Goal: Communication & Community: Answer question/provide support

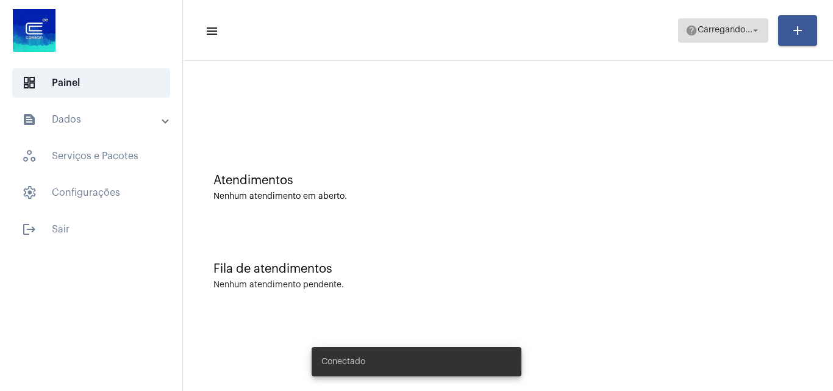
click at [723, 29] on span "Carregando..." at bounding box center [725, 30] width 55 height 9
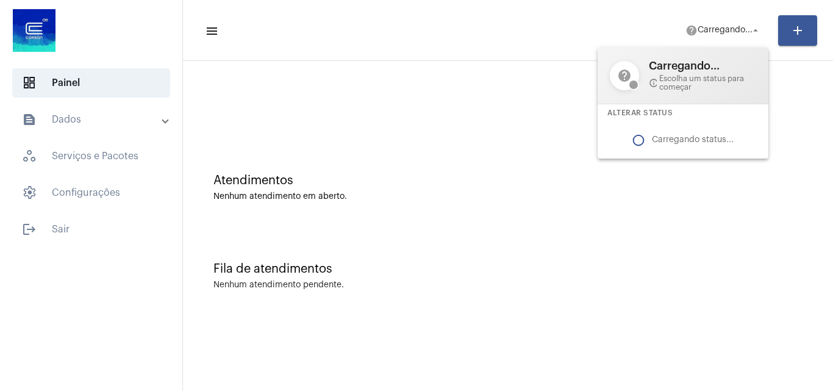
click at [650, 80] on mat-icon "info_outline" at bounding box center [653, 83] width 8 height 10
click at [719, 30] on div at bounding box center [416, 195] width 833 height 391
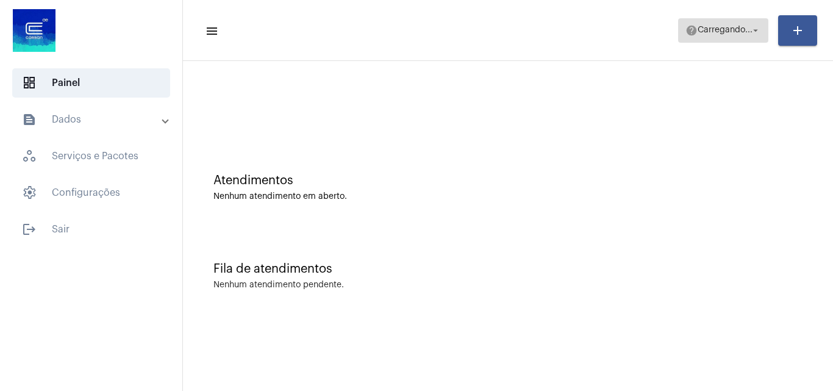
click at [723, 26] on span "Carregando..." at bounding box center [725, 30] width 55 height 9
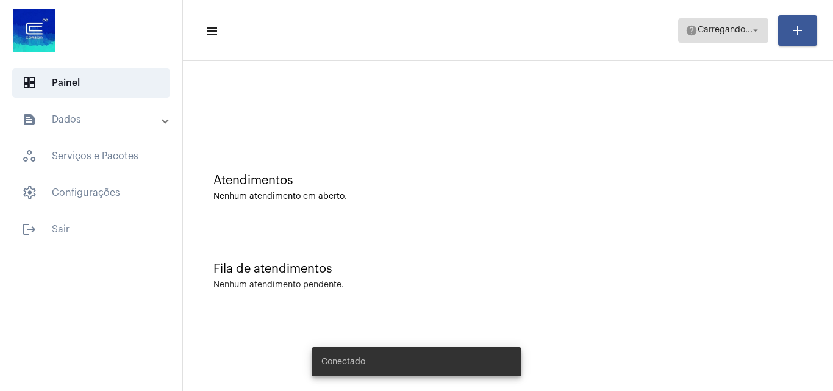
click at [709, 34] on span "Carregando..." at bounding box center [725, 30] width 55 height 9
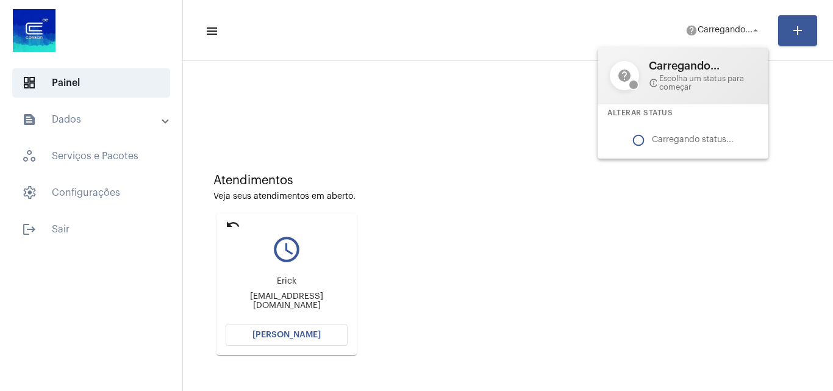
click at [291, 336] on div at bounding box center [416, 195] width 833 height 391
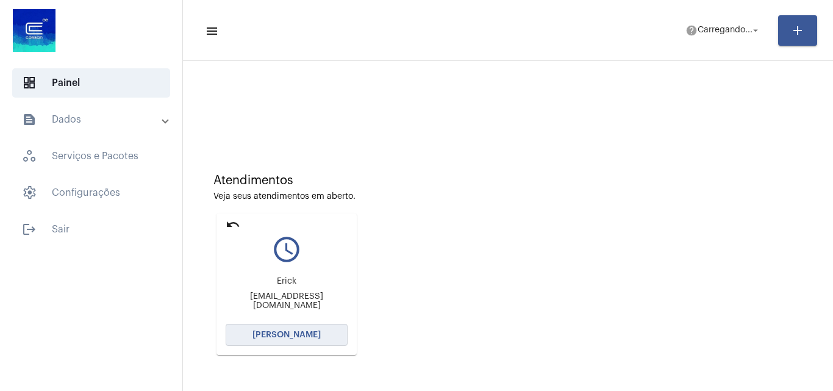
click at [304, 331] on span "[PERSON_NAME]" at bounding box center [286, 335] width 68 height 9
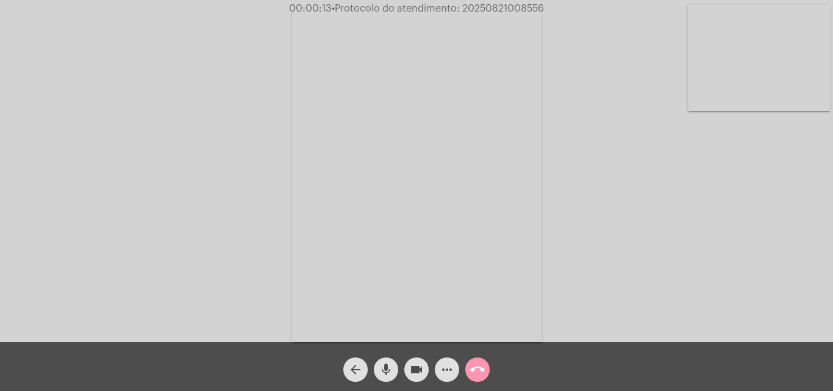
click at [388, 365] on mat-icon "mic" at bounding box center [386, 369] width 15 height 15
click at [667, 254] on div "Acessando Câmera e Microfone..." at bounding box center [416, 174] width 831 height 342
click at [389, 370] on mat-icon "mic_off" at bounding box center [386, 369] width 15 height 15
click at [385, 371] on mat-icon "mic" at bounding box center [386, 369] width 15 height 15
click at [386, 365] on mat-icon "mic_off" at bounding box center [386, 369] width 15 height 15
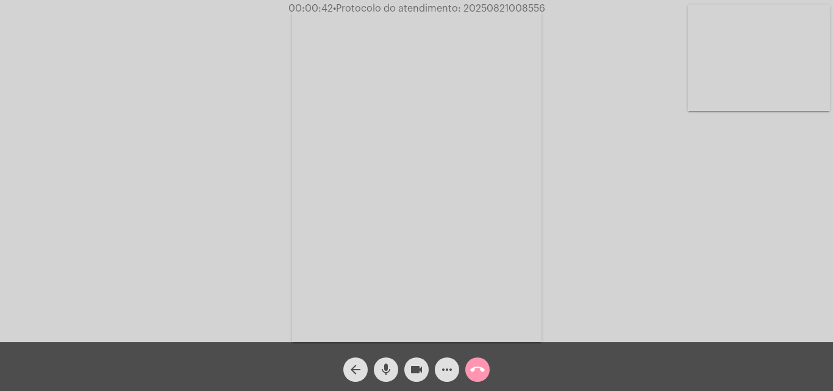
click at [388, 370] on mat-icon "mic" at bounding box center [386, 369] width 15 height 15
click at [383, 365] on mat-icon "mic_off" at bounding box center [386, 369] width 15 height 15
click at [388, 365] on mat-icon "mic" at bounding box center [386, 369] width 15 height 15
click at [380, 368] on mat-icon "mic_off" at bounding box center [386, 369] width 15 height 15
click at [499, 11] on span "• Protocolo do atendimento: 20250821008556" at bounding box center [439, 9] width 212 height 10
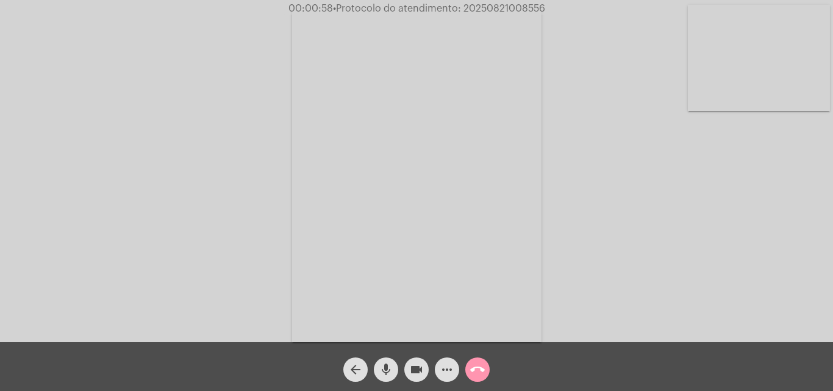
click at [499, 11] on span "• Protocolo do atendimento: 20250821008556" at bounding box center [439, 9] width 212 height 10
copy span "20250821008556"
click at [476, 371] on mat-icon "call_end" at bounding box center [477, 369] width 15 height 15
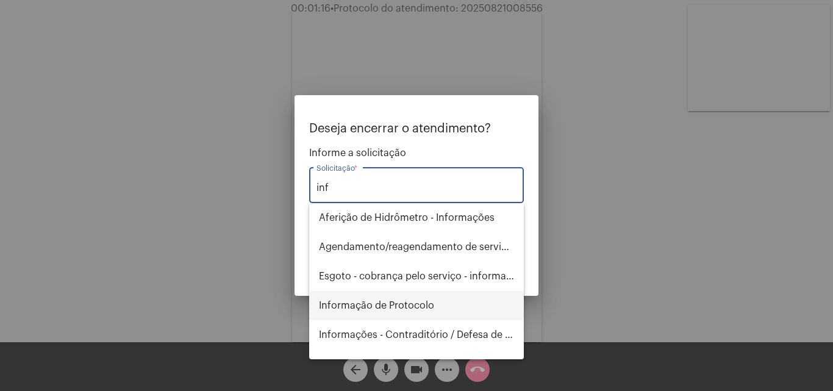
click at [395, 301] on span "Informação de Protocolo" at bounding box center [416, 305] width 195 height 29
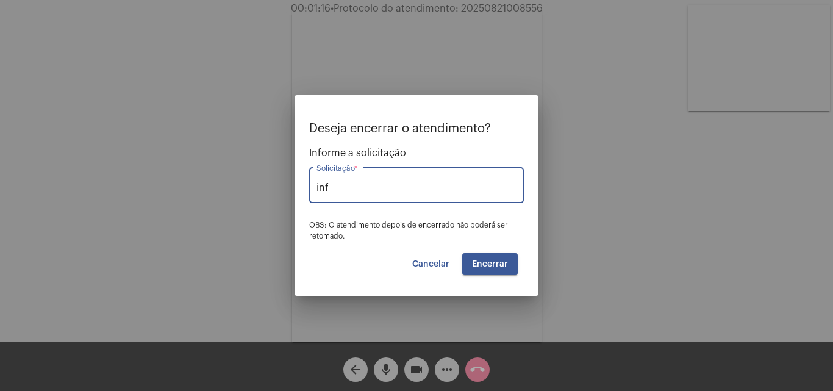
type input "Informação de Protocolo"
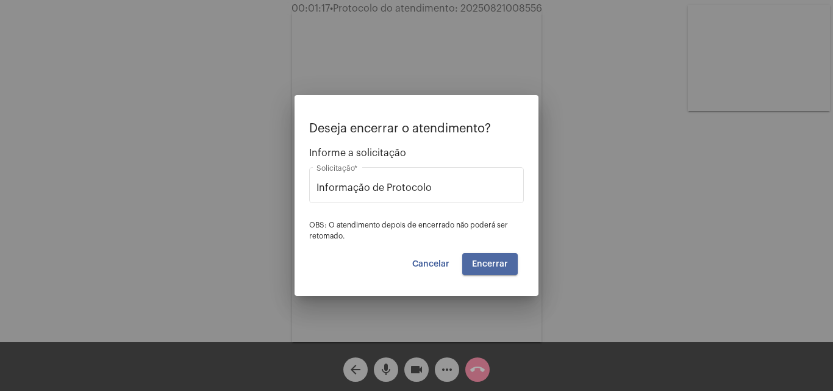
click at [491, 266] on span "Encerrar" at bounding box center [490, 264] width 36 height 9
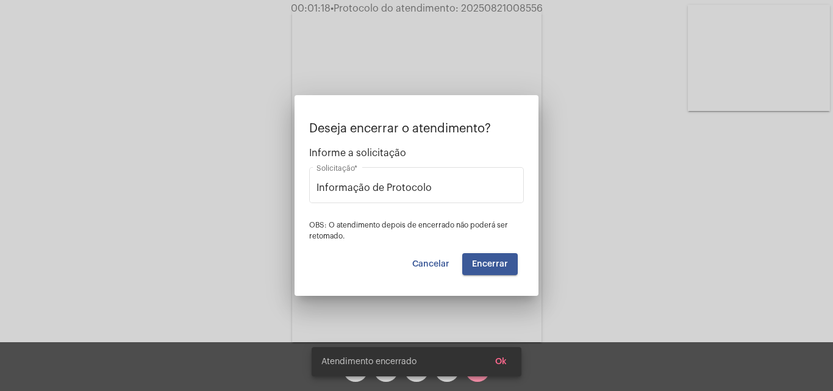
click at [490, 263] on video at bounding box center [416, 175] width 249 height 333
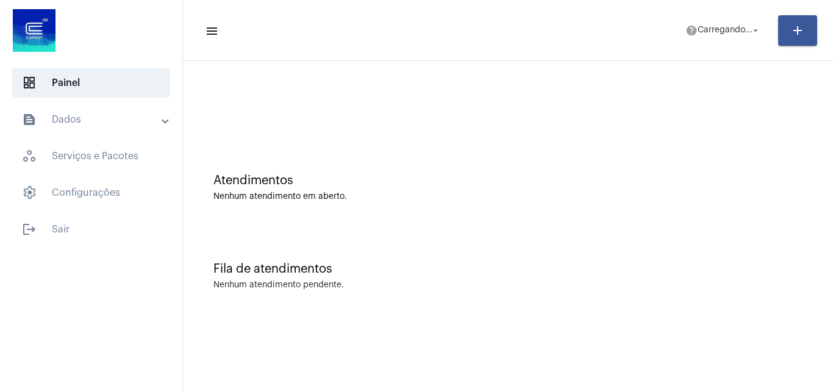
click at [62, 123] on mat-panel-title "text_snippet_outlined Dados" at bounding box center [92, 119] width 141 height 15
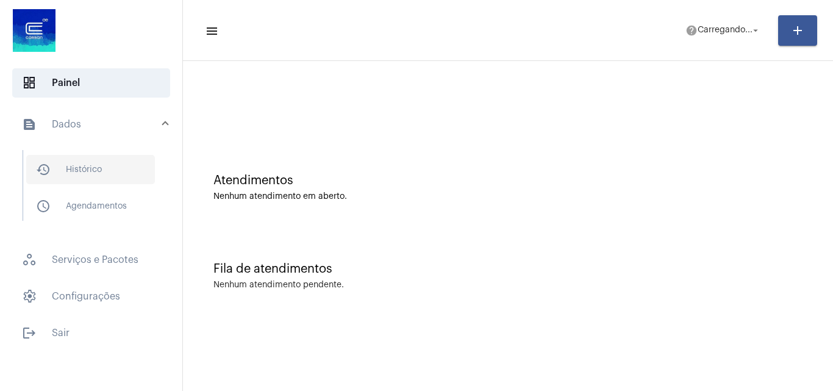
click at [113, 163] on span "history_outlined Histórico" at bounding box center [90, 169] width 129 height 29
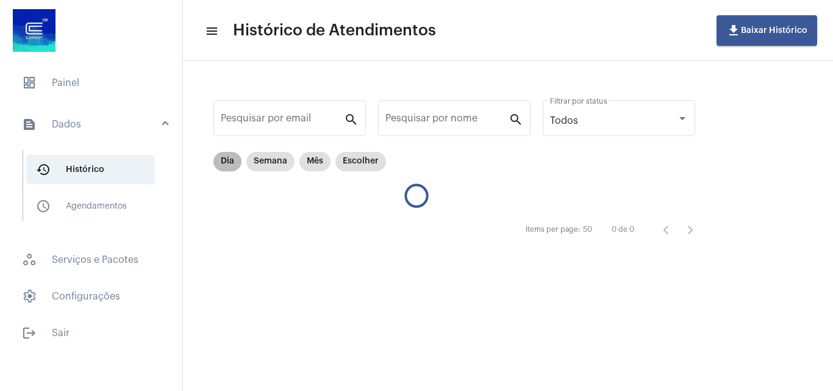
click at [223, 158] on mat-chip "Dia" at bounding box center [227, 162] width 28 height 20
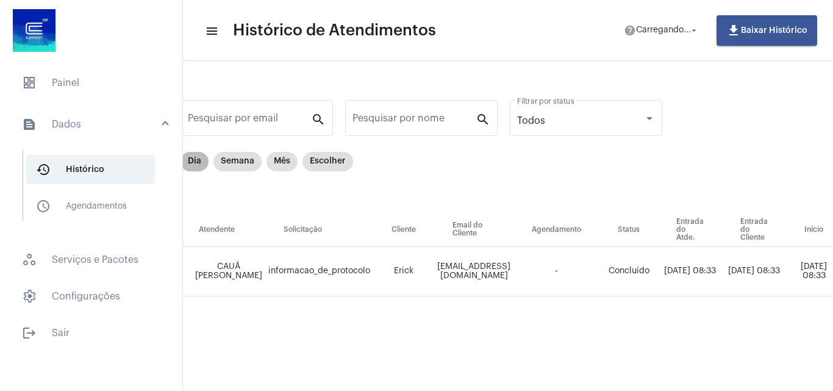
scroll to position [0, 23]
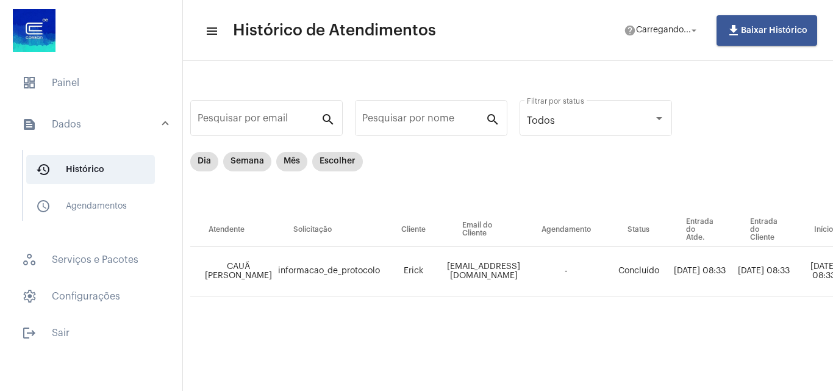
click at [106, 127] on mat-panel-title "text_snippet_outlined Dados" at bounding box center [92, 124] width 141 height 15
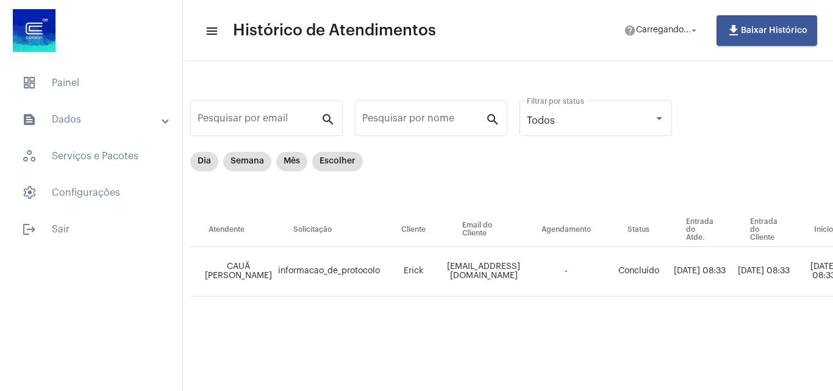
click at [107, 113] on mat-panel-title "text_snippet_outlined Dados" at bounding box center [92, 119] width 141 height 15
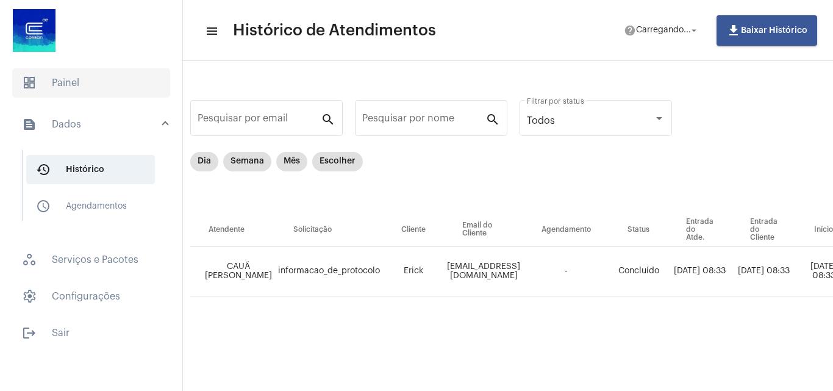
click at [103, 87] on span "dashboard Painel" at bounding box center [91, 82] width 158 height 29
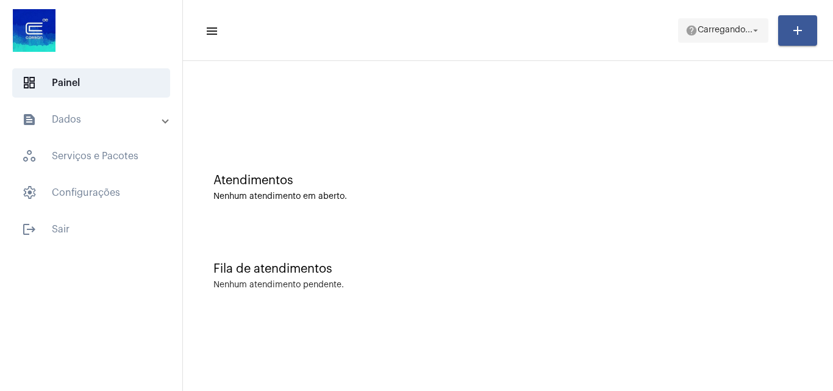
click at [704, 23] on span "help [PERSON_NAME]... arrow_drop_down" at bounding box center [724, 30] width 76 height 22
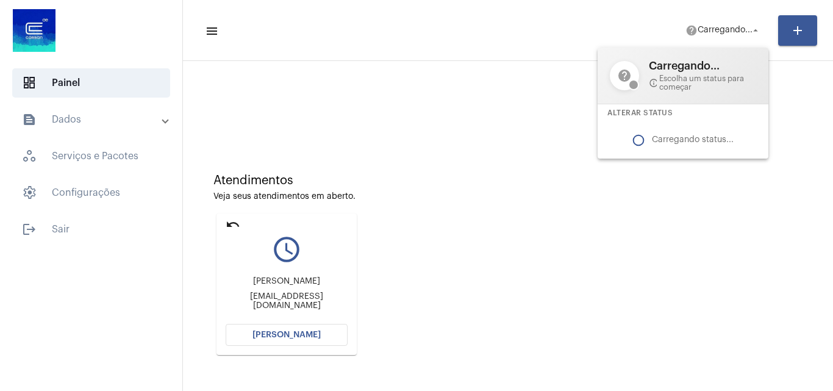
click at [703, 71] on span "Carregando..." at bounding box center [702, 66] width 107 height 12
click at [678, 124] on div "Carregando status..." at bounding box center [683, 140] width 171 height 37
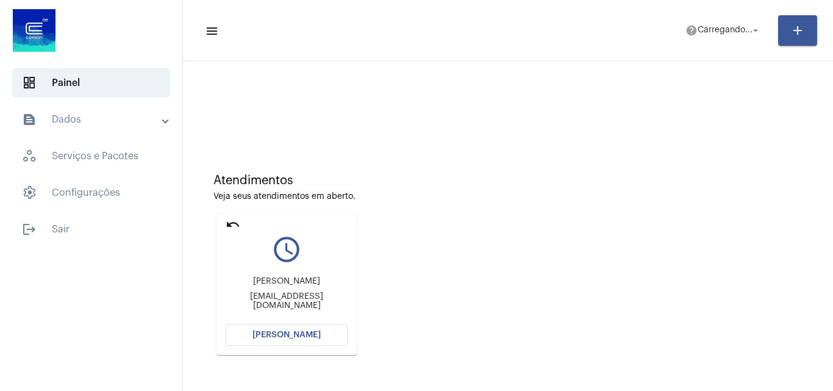
drag, startPoint x: 678, startPoint y: 143, endPoint x: 674, endPoint y: 185, distance: 42.2
click at [677, 166] on div "Atendimentos Veja seus atendimentos em aberto. undo query_builder Felipe gustav…" at bounding box center [508, 269] width 638 height 404
click at [714, 23] on span "help [PERSON_NAME]... arrow_drop_down" at bounding box center [724, 30] width 76 height 22
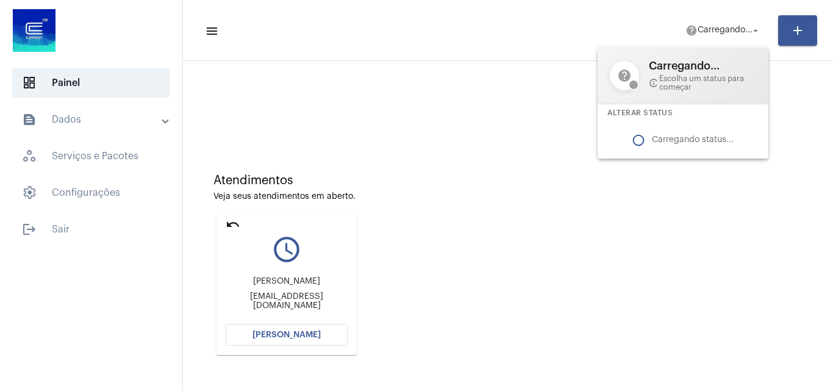
click at [451, 95] on div at bounding box center [416, 195] width 833 height 391
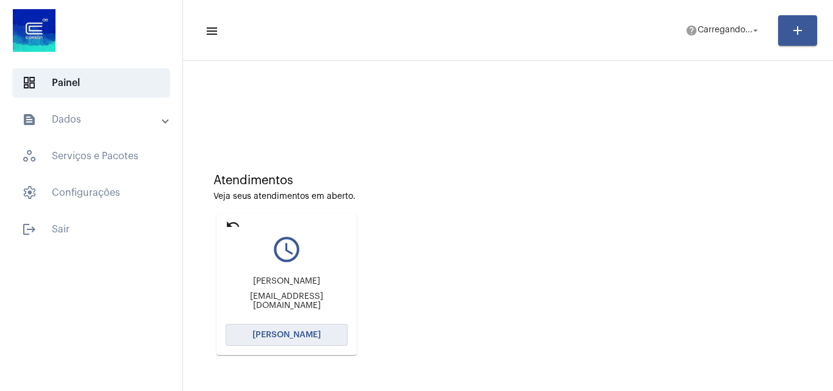
click at [306, 337] on span "[PERSON_NAME]" at bounding box center [286, 335] width 68 height 9
click at [232, 221] on mat-icon "undo" at bounding box center [233, 224] width 15 height 15
click at [720, 22] on span "help Carregando... arrow_drop_down" at bounding box center [724, 30] width 76 height 22
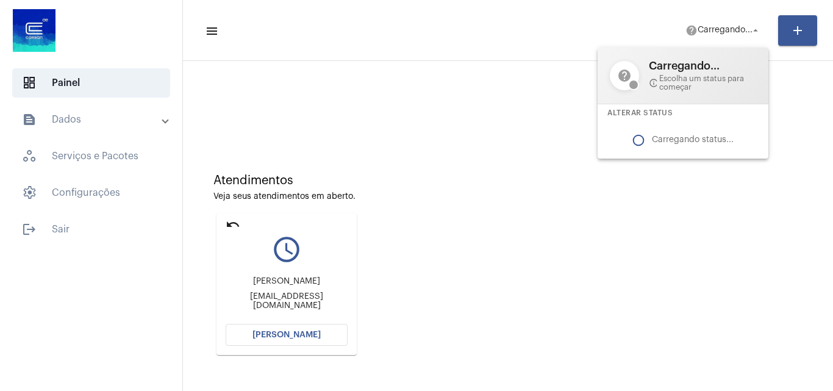
click at [343, 148] on div at bounding box center [416, 195] width 833 height 391
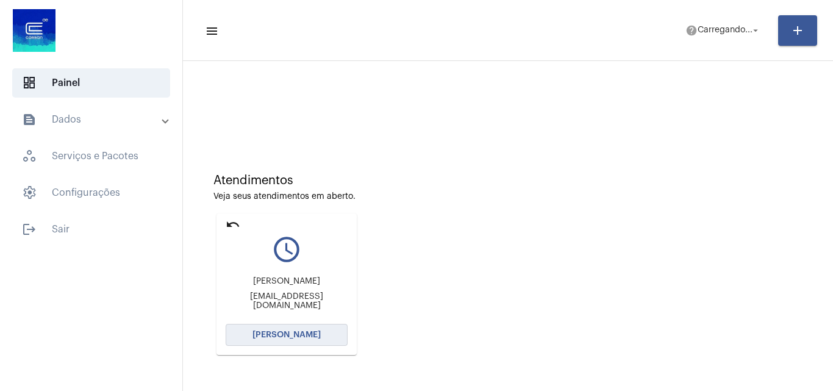
click at [306, 334] on span "[PERSON_NAME]" at bounding box center [286, 335] width 68 height 9
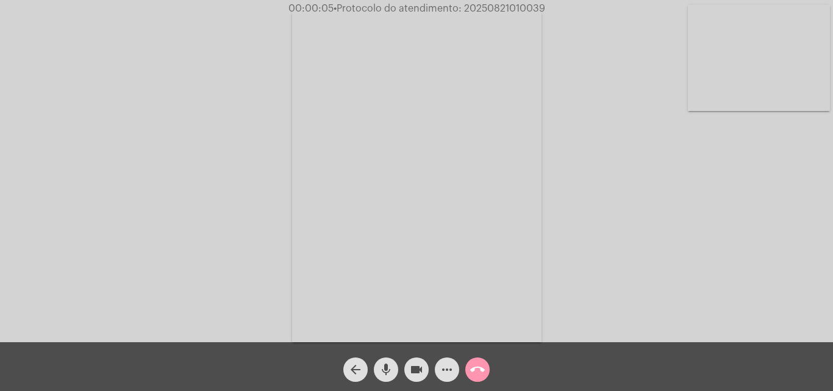
click at [382, 366] on mat-icon "mic" at bounding box center [386, 369] width 15 height 15
click at [380, 365] on mat-icon "mic_off" at bounding box center [386, 369] width 15 height 15
click at [387, 366] on mat-icon "mic" at bounding box center [386, 369] width 15 height 15
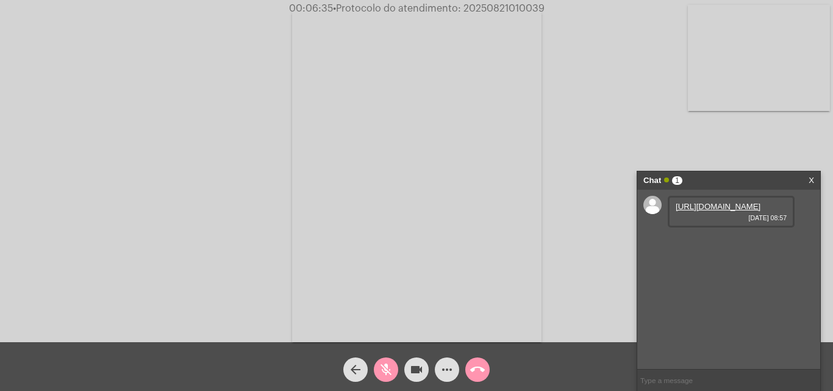
click at [713, 211] on link "https://neft-transfer-bucket.s3.amazonaws.com/temp-1c3766bd-3420-5956-ec33-31ae…" at bounding box center [718, 206] width 85 height 9
click at [385, 361] on span "mic_off" at bounding box center [386, 369] width 15 height 24
click at [496, 5] on span "• Protocolo do atendimento: 20250821010039" at bounding box center [439, 9] width 212 height 10
copy span "20250821010039"
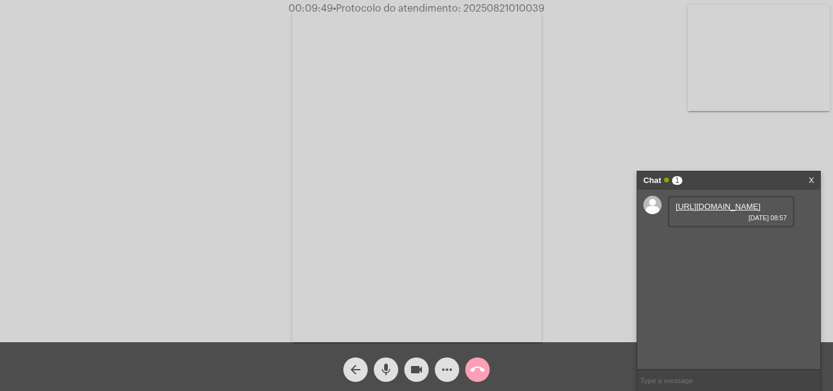
click at [478, 368] on mat-icon "call_end" at bounding box center [477, 369] width 15 height 15
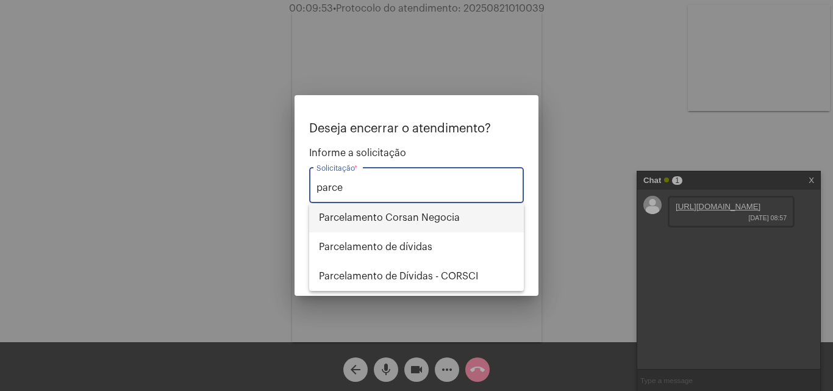
click at [422, 215] on span "Parcelamento Corsan Negocia" at bounding box center [416, 217] width 195 height 29
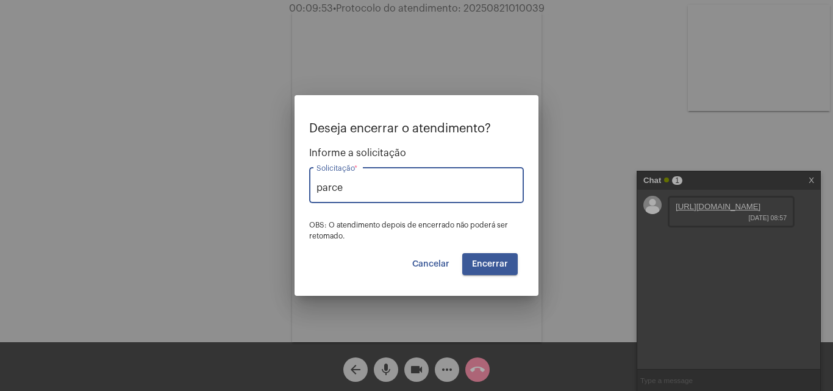
type input "Parcelamento Corsan Negocia"
click at [496, 264] on span "Encerrar" at bounding box center [490, 264] width 36 height 9
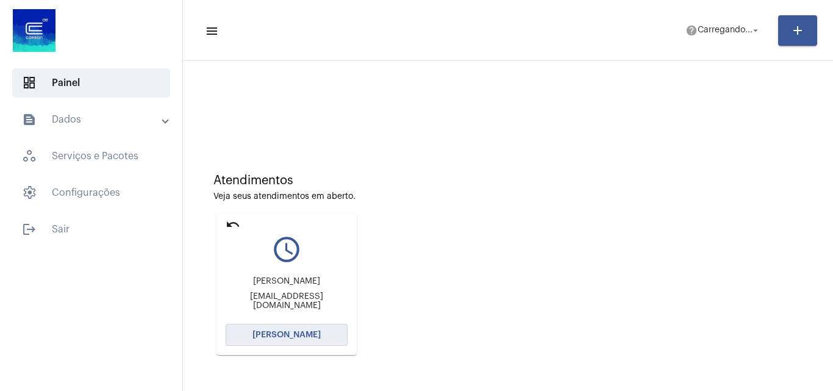
click at [294, 336] on span "[PERSON_NAME]" at bounding box center [286, 335] width 68 height 9
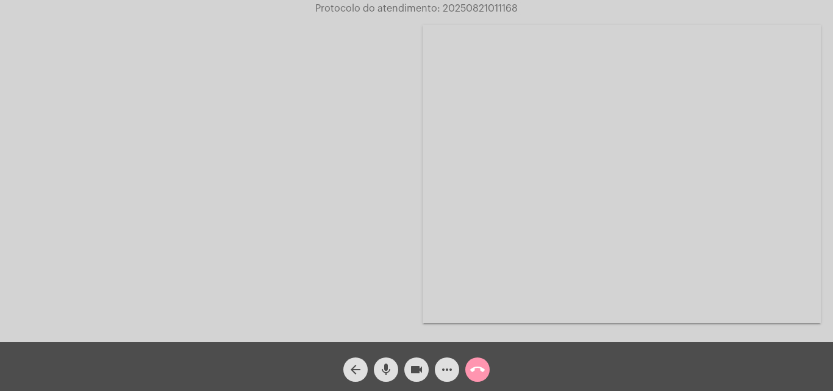
click at [391, 368] on mat-icon "mic" at bounding box center [386, 369] width 15 height 15
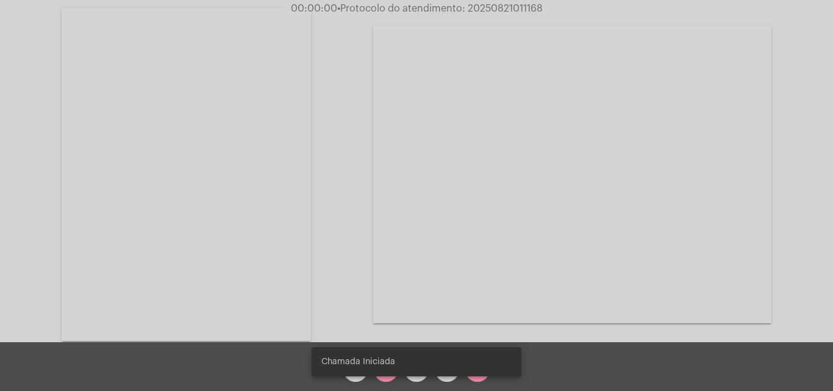
click at [517, 353] on snack-bar-container "Chamada Iniciada" at bounding box center [417, 361] width 210 height 29
click at [386, 368] on snack-bar-container "Chamada Iniciada" at bounding box center [417, 361] width 210 height 29
click at [387, 373] on mat-icon "mic_off" at bounding box center [386, 369] width 15 height 15
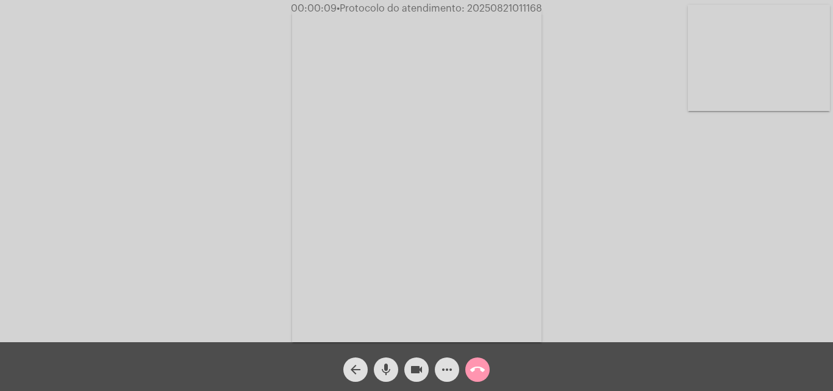
click at [442, 367] on mat-icon "more_horiz" at bounding box center [447, 369] width 15 height 15
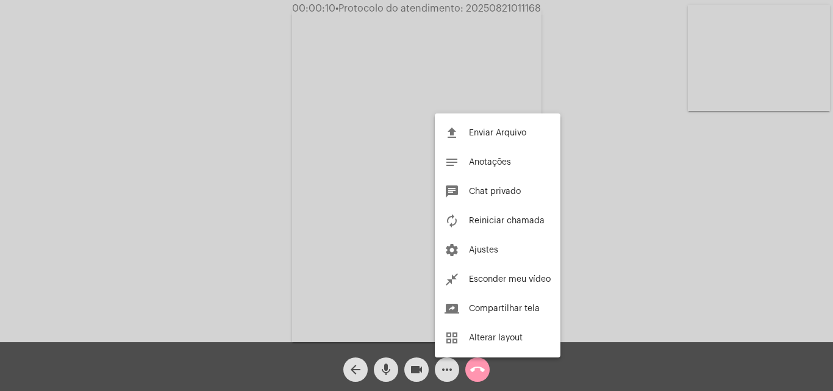
click at [474, 190] on span "Chat privado" at bounding box center [495, 191] width 52 height 9
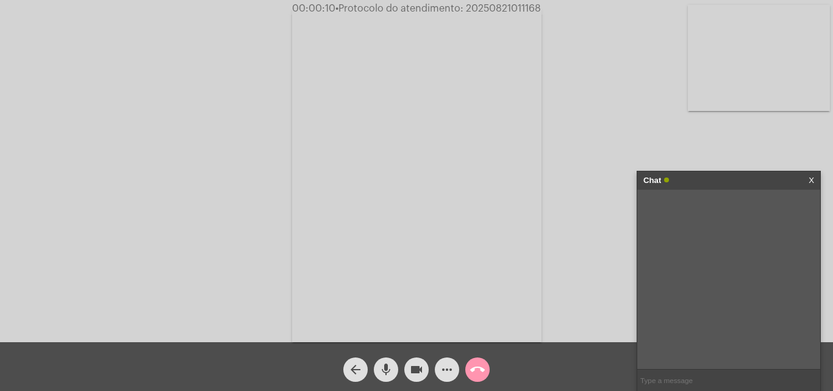
click at [684, 380] on input "text" at bounding box center [728, 380] width 183 height 21
type input "s"
click at [360, 367] on mat-icon "arrow_back" at bounding box center [355, 369] width 15 height 15
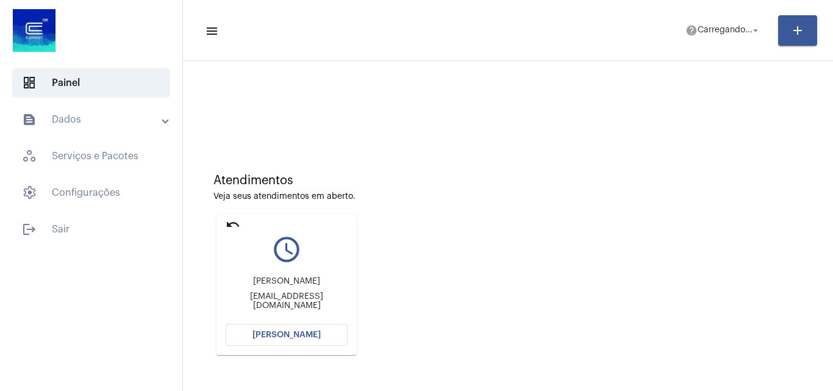
click at [288, 338] on span "[PERSON_NAME]" at bounding box center [286, 335] width 68 height 9
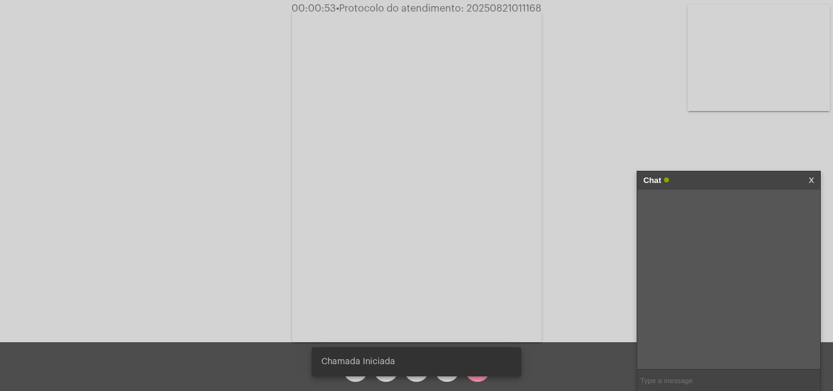
click at [685, 383] on input "text" at bounding box center [728, 380] width 183 height 21
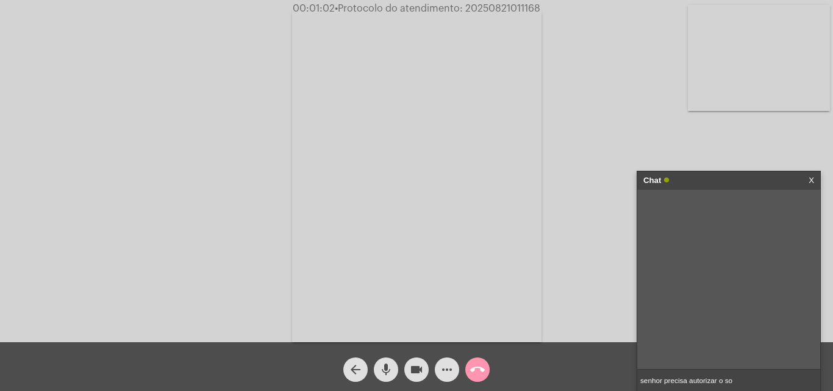
type input "senhor precisa autorizar o som"
type input "para conseguir me escutar"
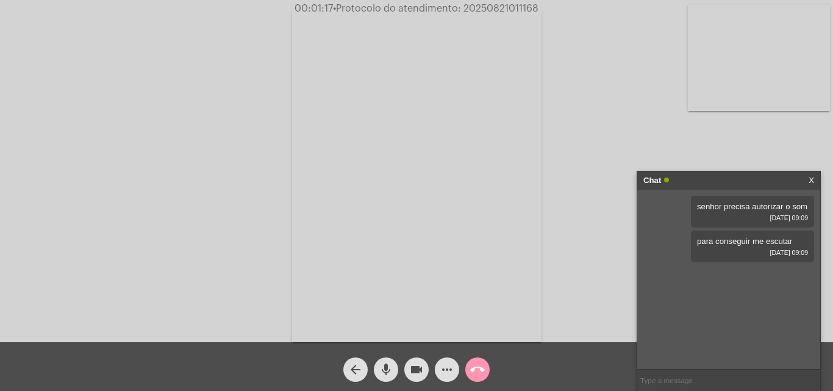
click at [681, 382] on input "text" at bounding box center [728, 380] width 183 height 21
type input "senhor pode tentar reiniciar a chamada"
click at [391, 368] on mat-icon "mic" at bounding box center [386, 369] width 15 height 15
click at [391, 368] on mat-icon "mic_off" at bounding box center [386, 369] width 15 height 15
click at [451, 374] on mat-icon "more_horiz" at bounding box center [447, 369] width 15 height 15
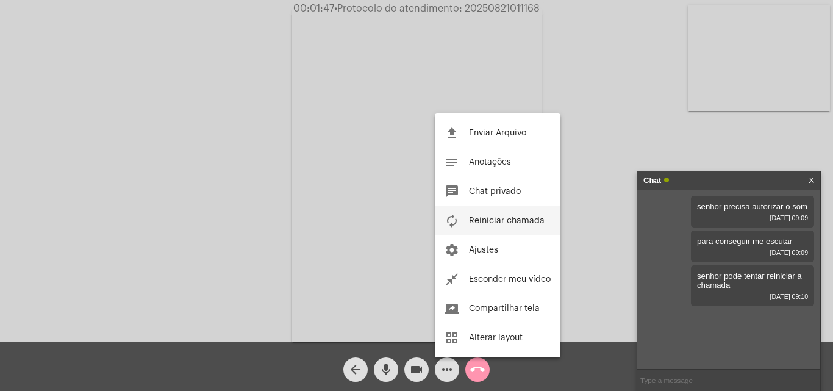
click at [485, 220] on span "Reiniciar chamada" at bounding box center [507, 221] width 76 height 9
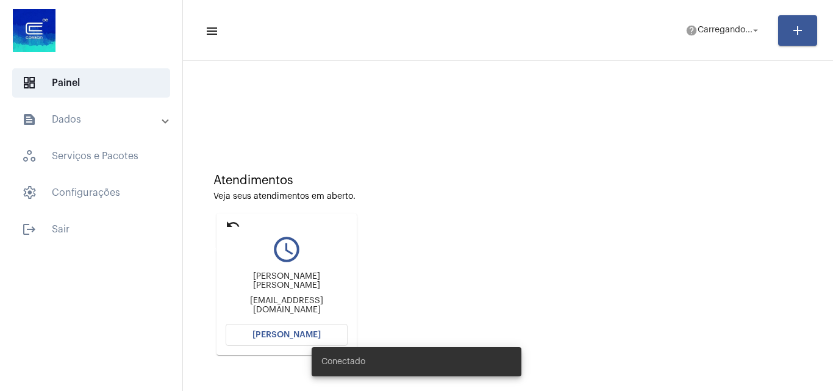
click at [234, 224] on mat-icon "undo" at bounding box center [233, 224] width 15 height 15
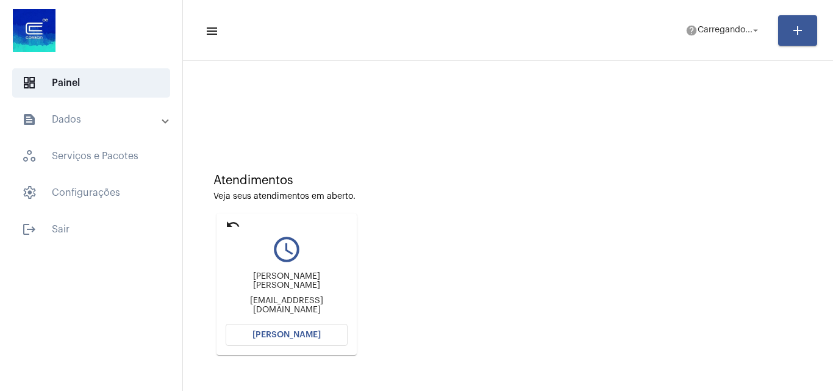
click at [311, 332] on span "[PERSON_NAME]" at bounding box center [286, 335] width 68 height 9
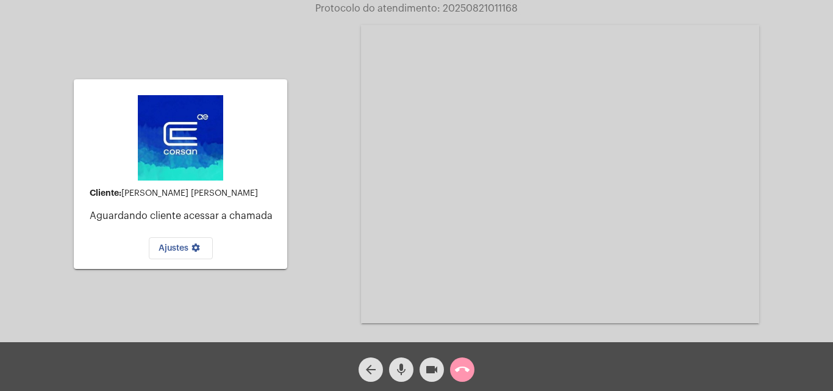
click at [193, 246] on mat-icon "settings" at bounding box center [195, 250] width 15 height 15
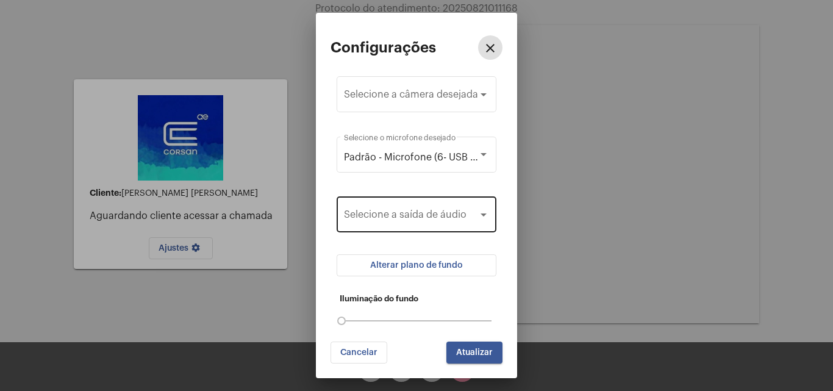
click at [443, 214] on span at bounding box center [411, 217] width 134 height 11
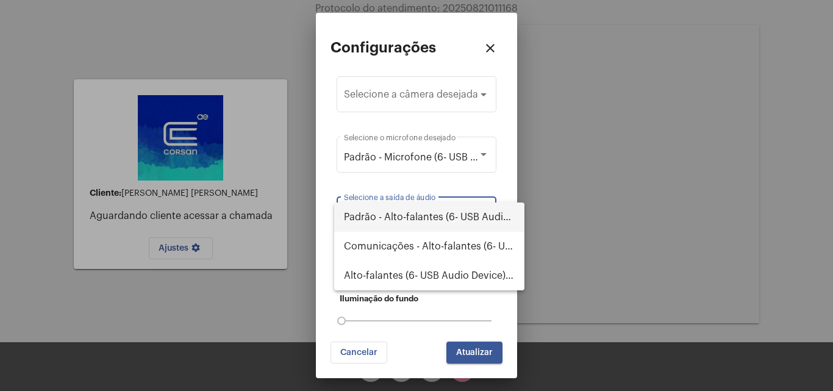
click at [491, 49] on div at bounding box center [416, 195] width 833 height 391
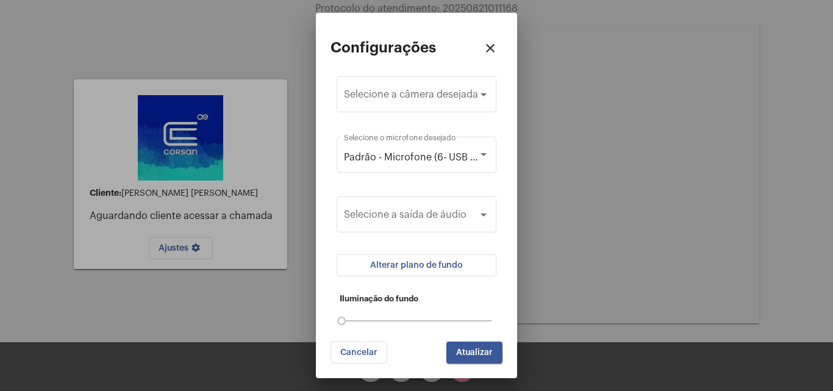
click at [493, 44] on mat-icon "close" at bounding box center [490, 48] width 15 height 15
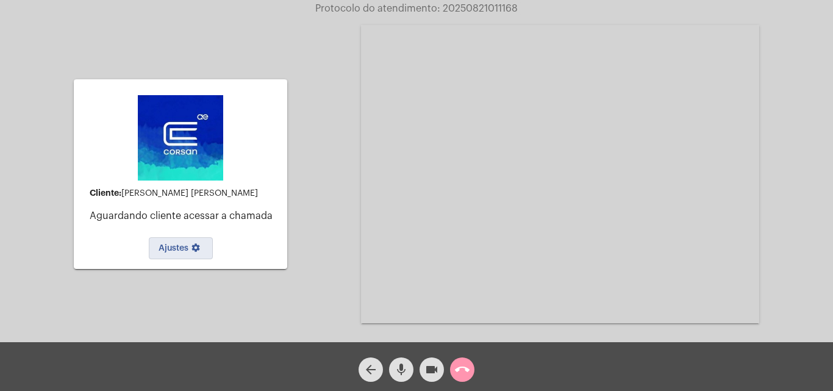
click at [373, 371] on mat-icon "arrow_back" at bounding box center [370, 369] width 15 height 15
click at [375, 365] on mat-icon "arrow_back" at bounding box center [370, 369] width 15 height 15
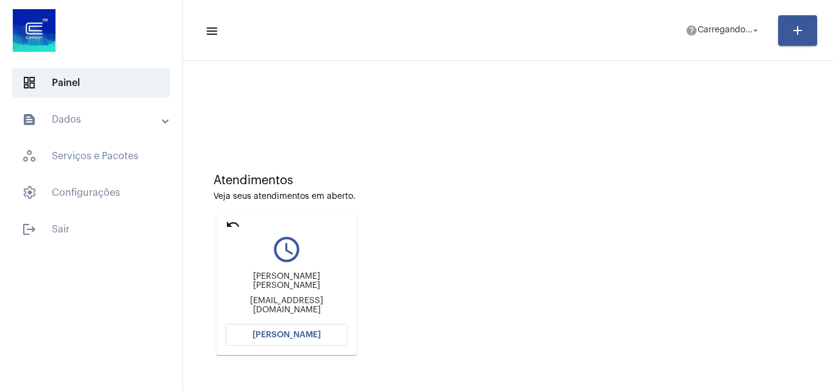
click at [234, 224] on mat-icon "undo" at bounding box center [233, 224] width 15 height 15
click at [322, 337] on button "Abrir Chamada" at bounding box center [287, 335] width 122 height 22
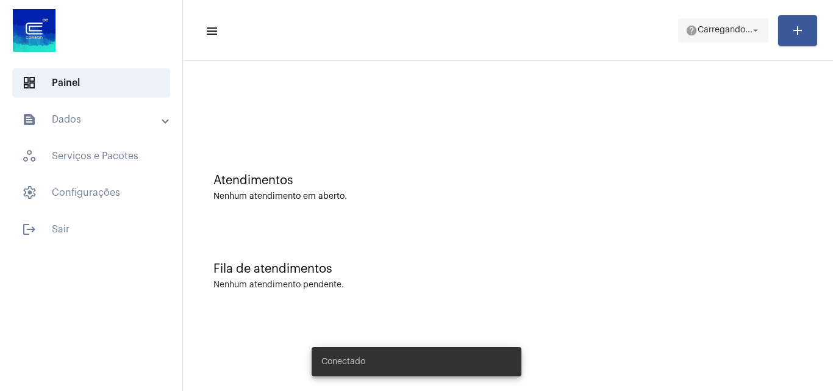
click at [692, 20] on span "help [PERSON_NAME]... arrow_drop_down" at bounding box center [724, 30] width 76 height 22
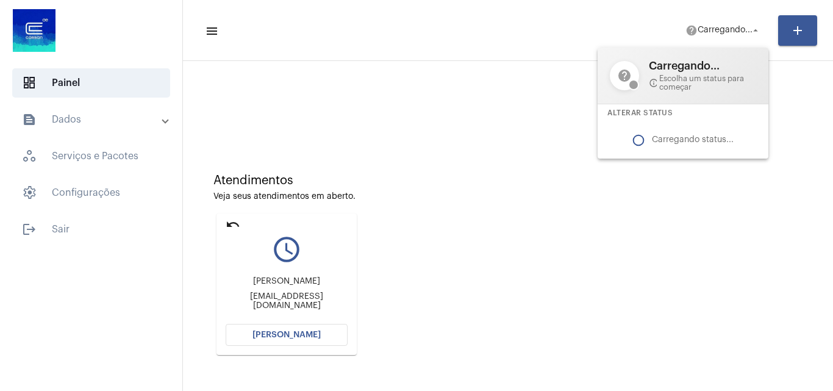
click at [560, 197] on div at bounding box center [416, 195] width 833 height 391
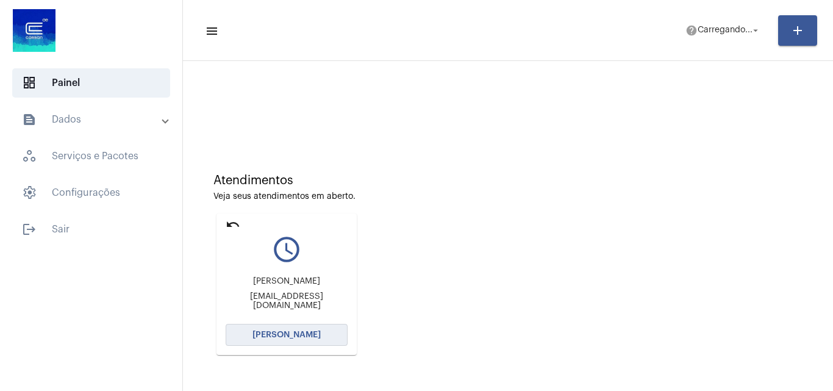
click at [290, 325] on button "[PERSON_NAME]" at bounding box center [287, 335] width 122 height 22
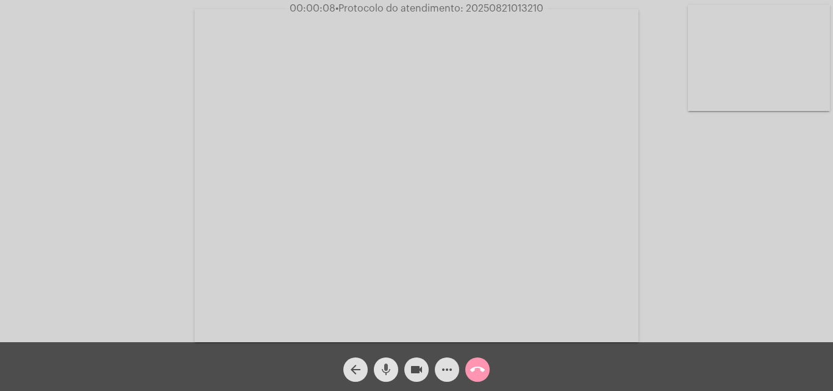
click at [387, 365] on mat-icon "mic" at bounding box center [386, 369] width 15 height 15
click at [387, 370] on mat-icon "mic_off" at bounding box center [386, 369] width 15 height 15
click at [388, 367] on mat-icon "mic" at bounding box center [386, 369] width 15 height 15
click at [385, 364] on mat-icon "mic_off" at bounding box center [386, 369] width 15 height 15
click at [385, 369] on mat-icon "mic" at bounding box center [386, 369] width 15 height 15
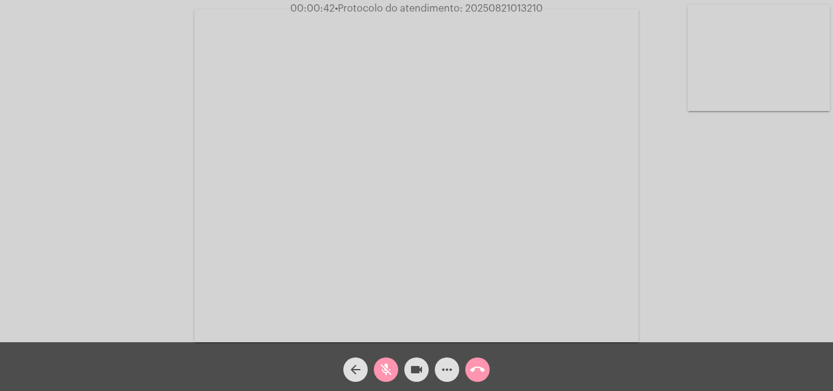
click at [382, 360] on span "mic_off" at bounding box center [386, 369] width 15 height 24
click at [443, 370] on mat-icon "more_horiz" at bounding box center [447, 369] width 15 height 15
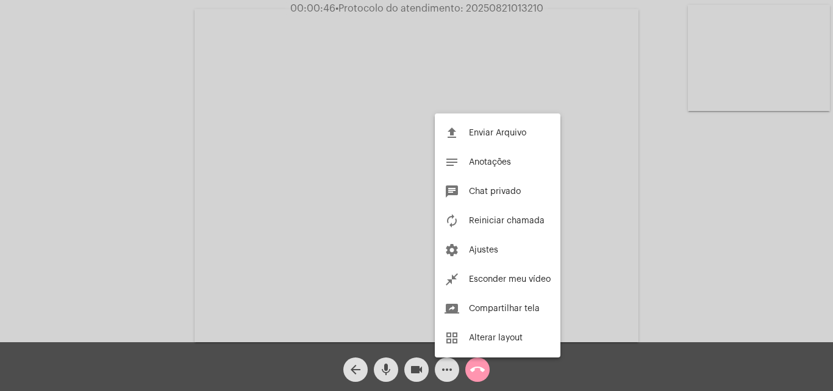
click at [102, 138] on div at bounding box center [416, 195] width 833 height 391
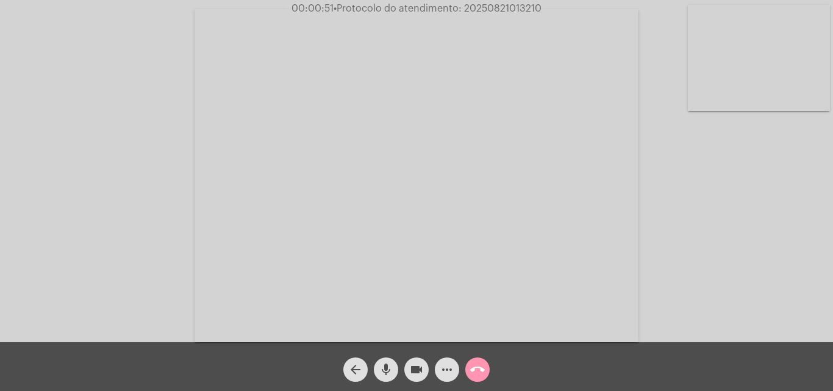
click at [385, 367] on mat-icon "mic" at bounding box center [386, 369] width 15 height 15
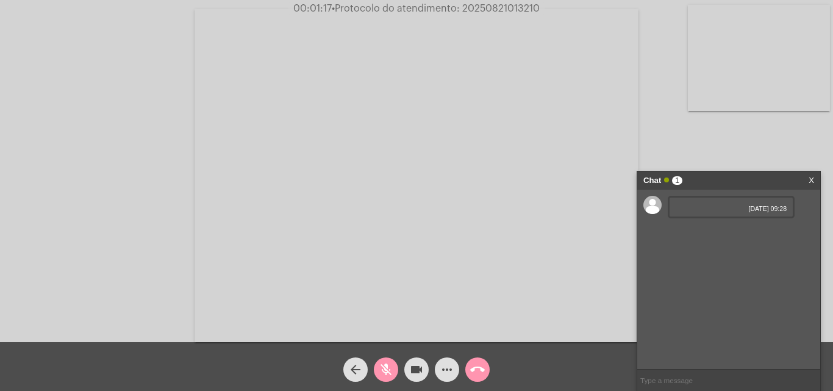
click at [727, 210] on span "21/08/2025 09:28" at bounding box center [731, 208] width 111 height 7
click at [710, 209] on span "21/08/2025 09:28" at bounding box center [731, 208] width 111 height 7
click at [708, 212] on span "21/08/2025 09:28" at bounding box center [731, 208] width 111 height 7
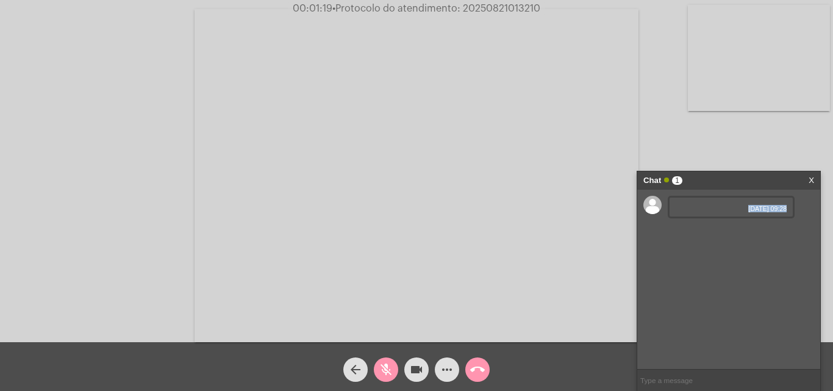
click at [700, 239] on div "21/08/2025 09:28" at bounding box center [728, 279] width 183 height 179
click at [692, 210] on span "21/08/2025 09:28" at bounding box center [731, 208] width 111 height 7
click at [692, 233] on div "21/08/2025 09:28" at bounding box center [728, 279] width 183 height 179
click at [722, 232] on span "21/08/2025 09:28" at bounding box center [731, 234] width 111 height 7
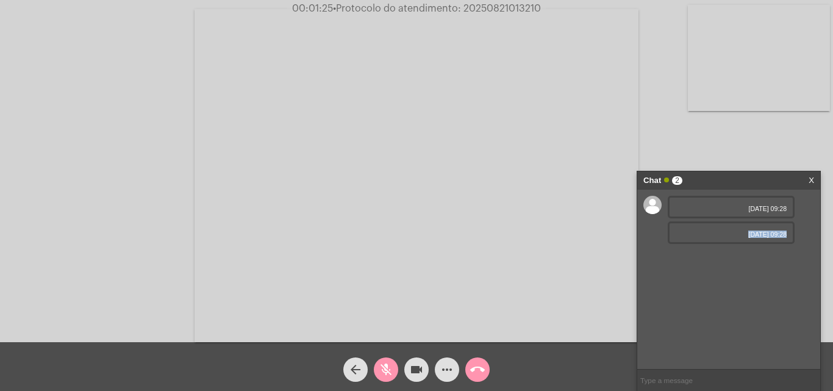
click at [722, 232] on span "21/08/2025 09:28" at bounding box center [731, 234] width 111 height 7
click at [384, 367] on mat-icon "mic_off" at bounding box center [386, 369] width 15 height 15
click at [707, 231] on span "21/08/2025 09:28" at bounding box center [731, 234] width 111 height 7
click at [696, 205] on span "21/08/2025 09:28" at bounding box center [731, 208] width 111 height 7
drag, startPoint x: 729, startPoint y: 234, endPoint x: 722, endPoint y: 233, distance: 7.4
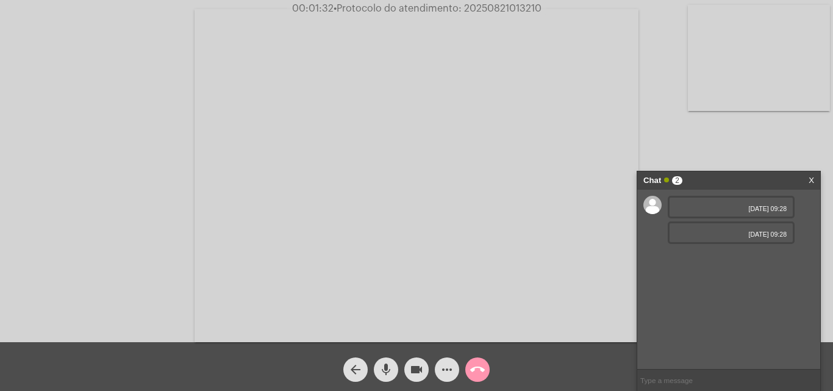
click at [722, 233] on span "21/08/2025 09:28" at bounding box center [731, 234] width 111 height 7
drag, startPoint x: 729, startPoint y: 207, endPoint x: 720, endPoint y: 208, distance: 9.2
click at [720, 208] on span "21/08/2025 09:28" at bounding box center [731, 208] width 111 height 7
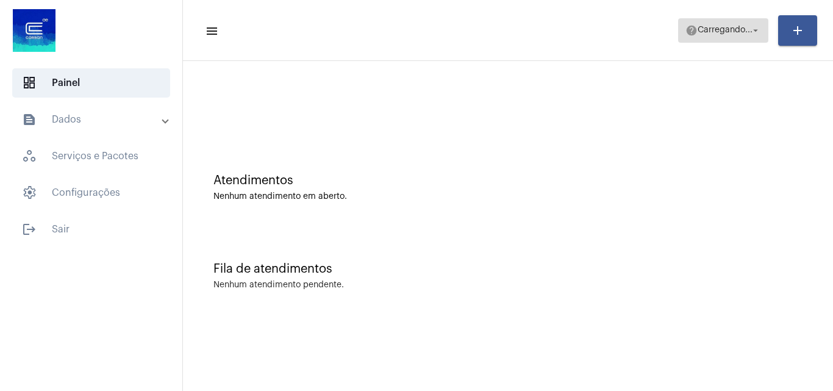
click at [728, 29] on span "Carregando..." at bounding box center [725, 30] width 55 height 9
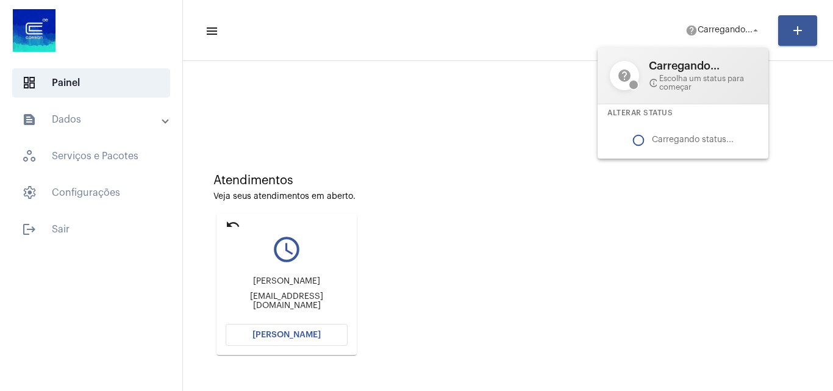
click at [297, 332] on div at bounding box center [416, 195] width 833 height 391
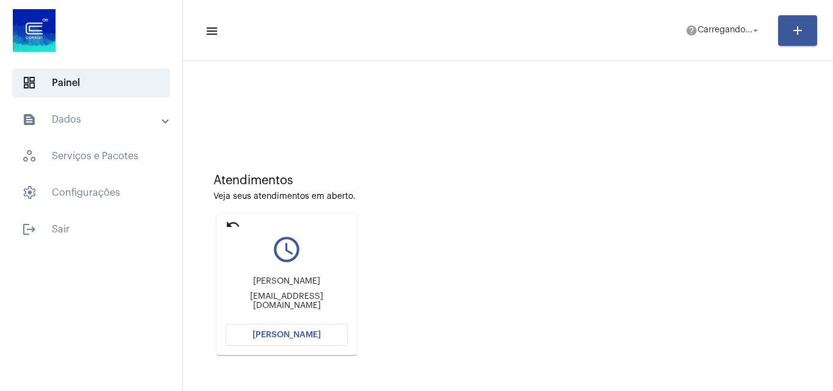
click at [313, 336] on span "[PERSON_NAME]" at bounding box center [286, 335] width 68 height 9
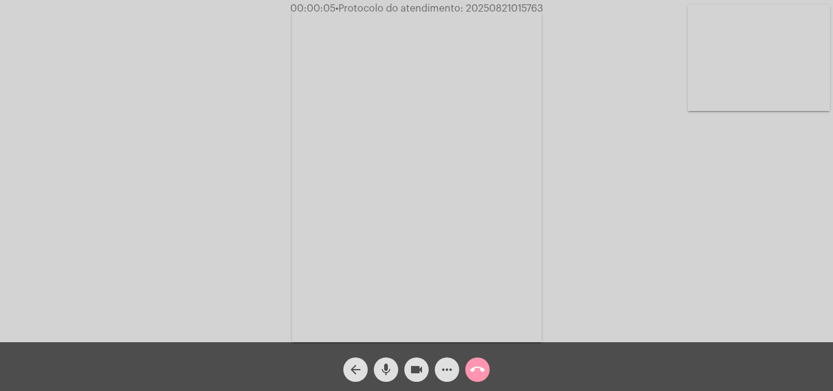
click at [391, 362] on mat-icon "mic" at bounding box center [386, 369] width 15 height 15
click at [661, 273] on div "Acessando Câmera e Microfone..." at bounding box center [416, 174] width 831 height 342
click at [461, 233] on video at bounding box center [416, 175] width 249 height 333
click at [245, 216] on video at bounding box center [186, 174] width 249 height 333
click at [387, 368] on mat-icon "mic_off" at bounding box center [386, 369] width 15 height 15
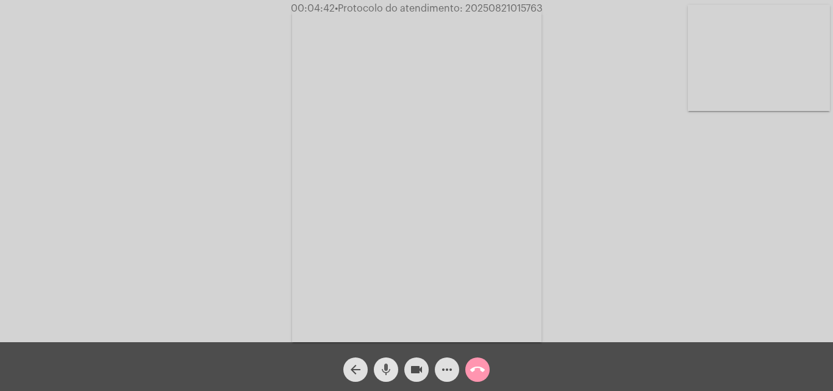
click at [387, 365] on mat-icon "mic" at bounding box center [386, 369] width 15 height 15
click at [388, 366] on mat-icon "mic_off" at bounding box center [386, 369] width 15 height 15
click at [386, 366] on mat-icon "mic" at bounding box center [386, 369] width 15 height 15
click at [388, 375] on mat-icon "mic_off" at bounding box center [386, 369] width 15 height 15
click at [384, 372] on mat-icon "mic" at bounding box center [386, 369] width 15 height 15
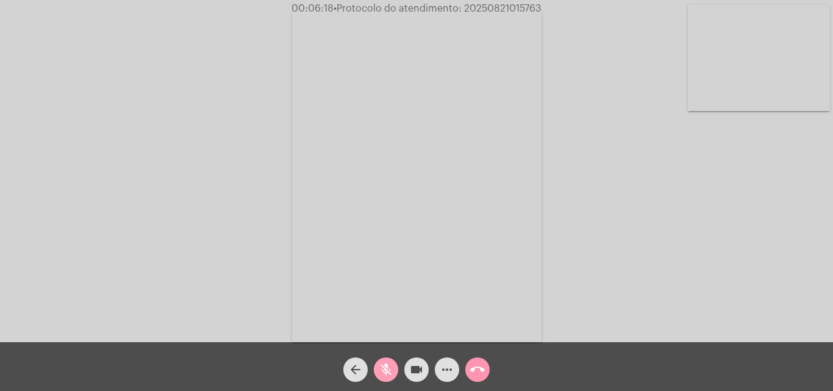
click at [383, 361] on span "mic_off" at bounding box center [386, 369] width 15 height 24
click at [446, 372] on mat-icon "more_horiz" at bounding box center [447, 369] width 15 height 15
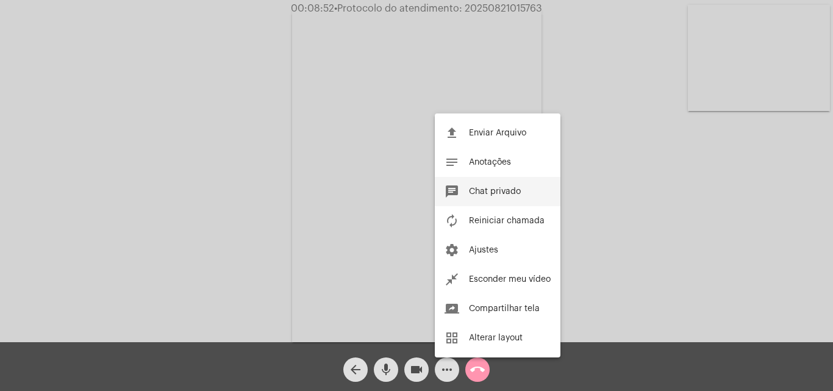
click at [490, 191] on span "Chat privado" at bounding box center [495, 191] width 52 height 9
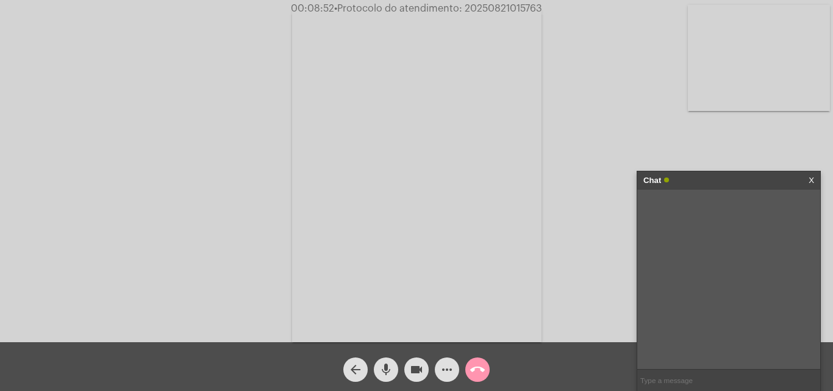
click at [664, 385] on input "text" at bounding box center [728, 380] width 183 height 21
paste input "- 6 Dias, 14 Horas e 1 Minuto até o vencimento!"
type input "- 6 Dias, 14 Horas e 1 Minuto até o vencimento!"
drag, startPoint x: 729, startPoint y: 212, endPoint x: 694, endPoint y: 204, distance: 36.3
click at [694, 204] on div "- 6 Dias, 14 Horas e 1 Minuto até o vencimento! 21/08/2025 09:59" at bounding box center [752, 216] width 123 height 41
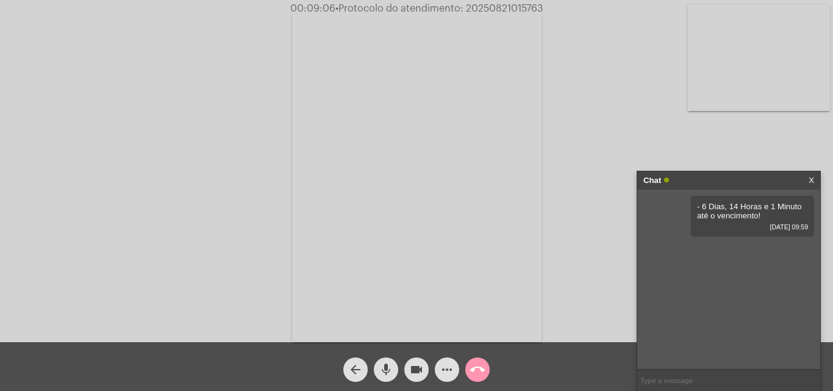
click at [492, 7] on span "• Protocolo do atendimento: 20250821015763" at bounding box center [439, 9] width 208 height 10
click at [686, 380] on input "text" at bounding box center [728, 380] width 183 height 21
paste input "20250821015763"
type input "20250821015763"
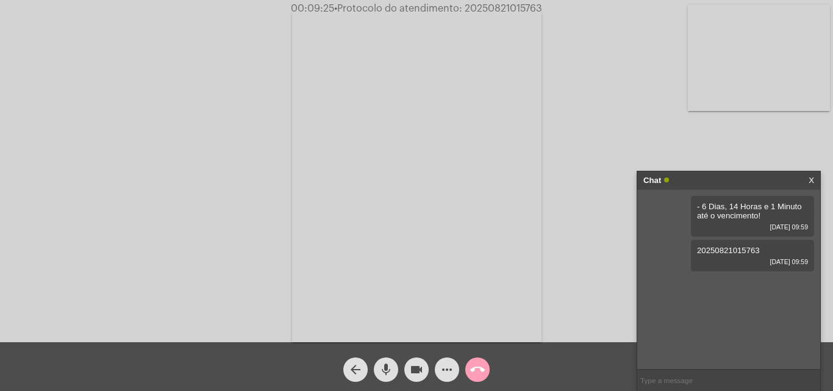
click at [484, 367] on mat-icon "call_end" at bounding box center [477, 369] width 15 height 15
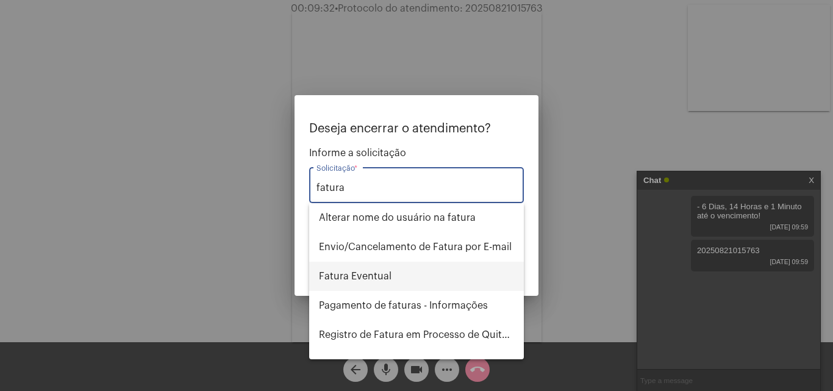
click at [404, 273] on span "Fatura Eventual" at bounding box center [416, 276] width 195 height 29
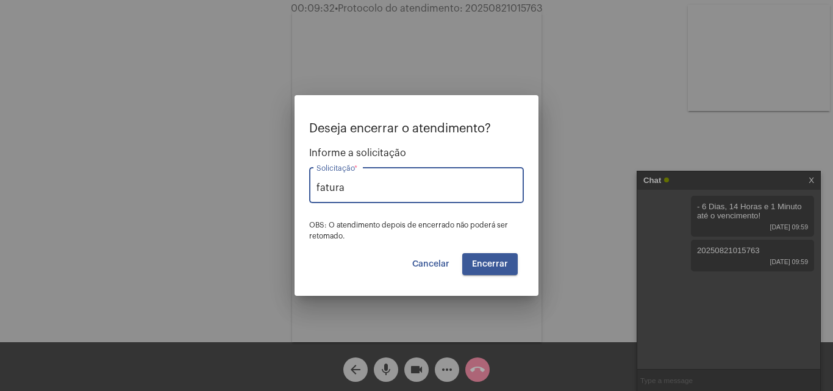
type input "Fatura Eventual"
click at [479, 268] on span "Encerrar" at bounding box center [490, 264] width 36 height 9
click at [482, 262] on span "Encerrar" at bounding box center [490, 264] width 36 height 9
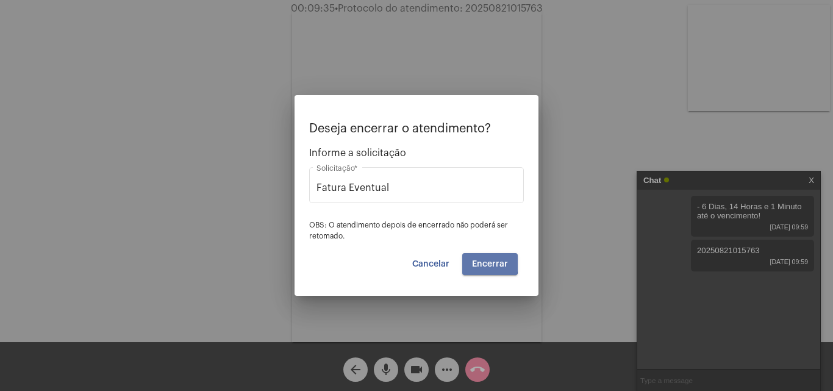
click at [482, 262] on span "Encerrar" at bounding box center [490, 264] width 36 height 9
click at [448, 264] on span "Cancelar" at bounding box center [430, 264] width 37 height 9
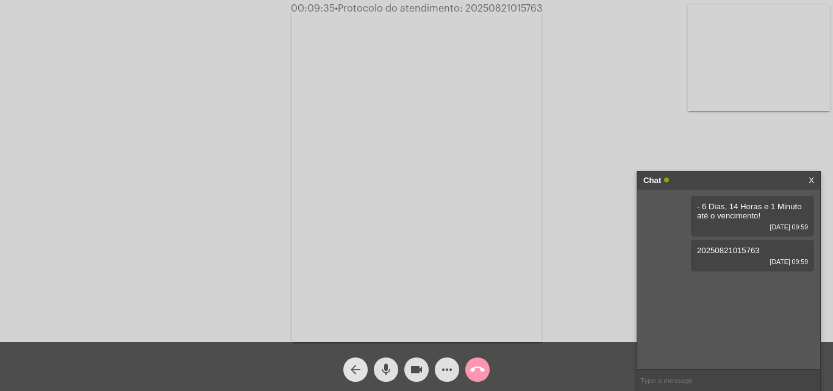
click at [356, 376] on mat-icon "arrow_back" at bounding box center [355, 369] width 15 height 15
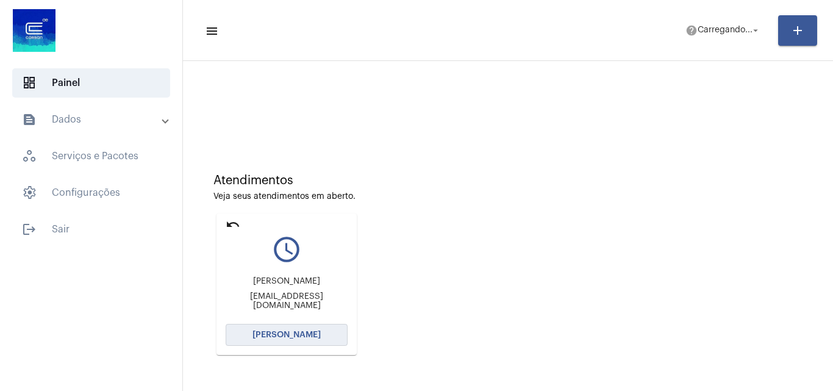
click at [284, 333] on span "[PERSON_NAME]" at bounding box center [286, 335] width 68 height 9
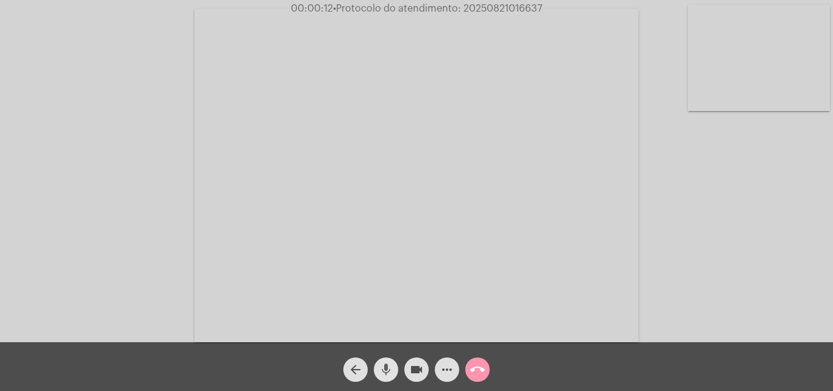
click at [383, 365] on mat-icon "mic" at bounding box center [386, 369] width 15 height 15
click at [738, 266] on div "Acessando Câmera e Microfone..." at bounding box center [416, 174] width 831 height 342
click at [394, 362] on button "mic_off" at bounding box center [386, 369] width 24 height 24
click at [386, 365] on mat-icon "mic" at bounding box center [386, 369] width 15 height 15
click at [384, 367] on mat-icon "mic_off" at bounding box center [386, 369] width 15 height 15
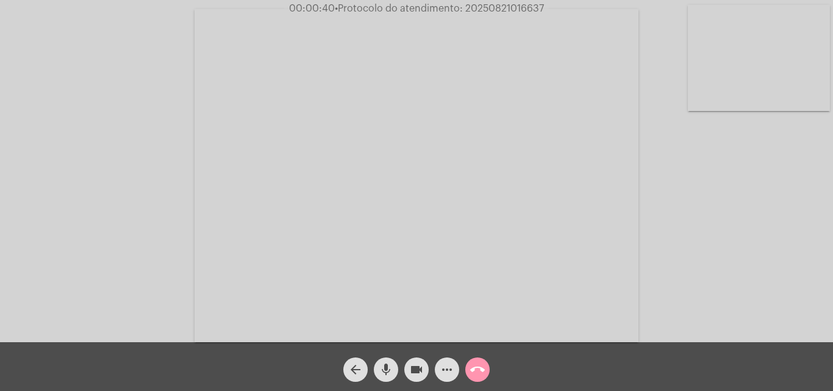
click at [387, 360] on span "mic" at bounding box center [386, 369] width 15 height 24
click at [389, 358] on span "mic_off" at bounding box center [386, 369] width 15 height 24
click at [446, 359] on span "more_horiz" at bounding box center [447, 369] width 15 height 24
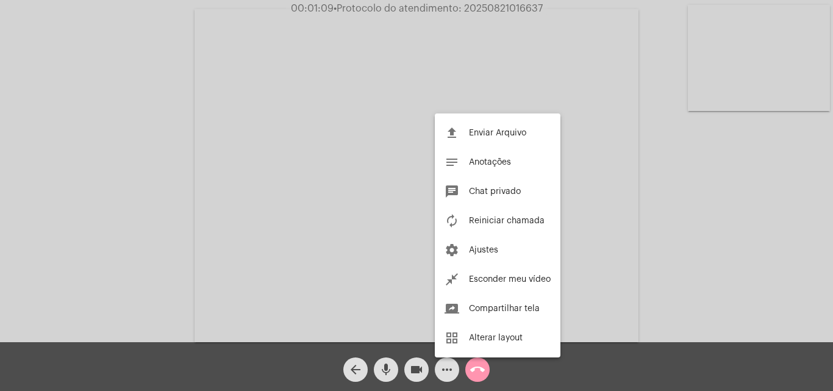
click at [141, 170] on div at bounding box center [416, 195] width 833 height 391
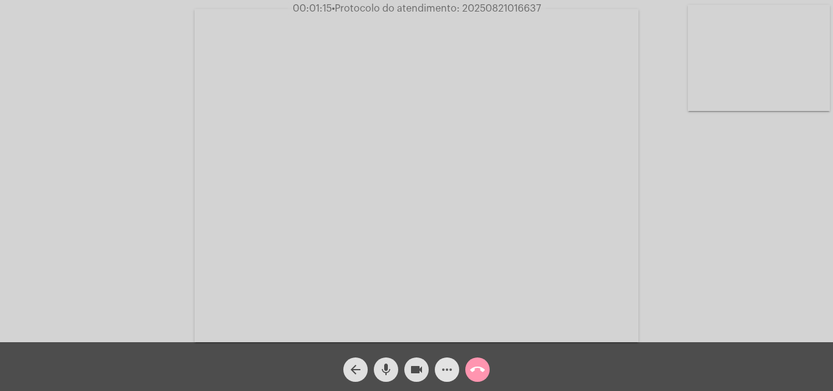
click at [449, 368] on mat-icon "more_horiz" at bounding box center [447, 369] width 15 height 15
click at [396, 368] on button "mic" at bounding box center [386, 369] width 24 height 24
click at [380, 369] on mat-icon "mic_off" at bounding box center [386, 369] width 15 height 15
click at [384, 368] on mat-icon "mic" at bounding box center [386, 369] width 15 height 15
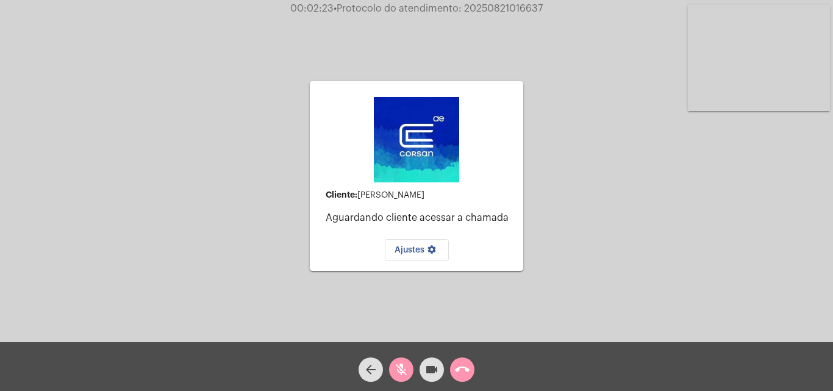
click at [387, 363] on div "mic_off" at bounding box center [401, 366] width 30 height 30
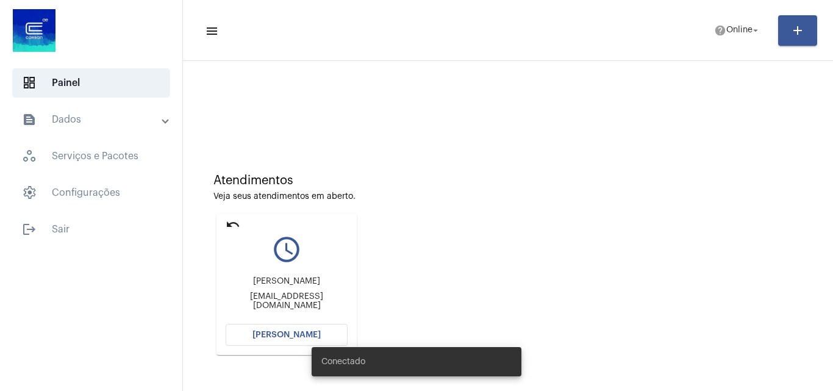
click at [292, 336] on span "[PERSON_NAME]" at bounding box center [286, 335] width 68 height 9
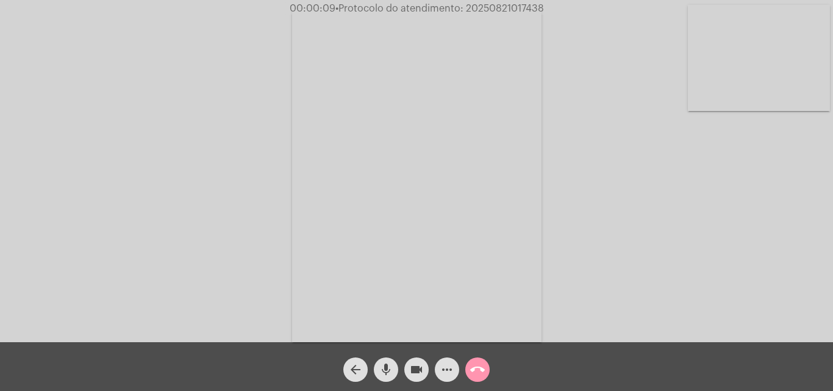
click at [391, 370] on mat-icon "mic" at bounding box center [386, 369] width 15 height 15
click at [379, 365] on mat-icon "mic_off" at bounding box center [386, 369] width 15 height 15
click at [387, 360] on span "mic" at bounding box center [386, 369] width 15 height 24
click at [571, 222] on div "Acessando Câmera e Microfone..." at bounding box center [416, 174] width 831 height 342
drag, startPoint x: 388, startPoint y: 367, endPoint x: 400, endPoint y: 356, distance: 16.0
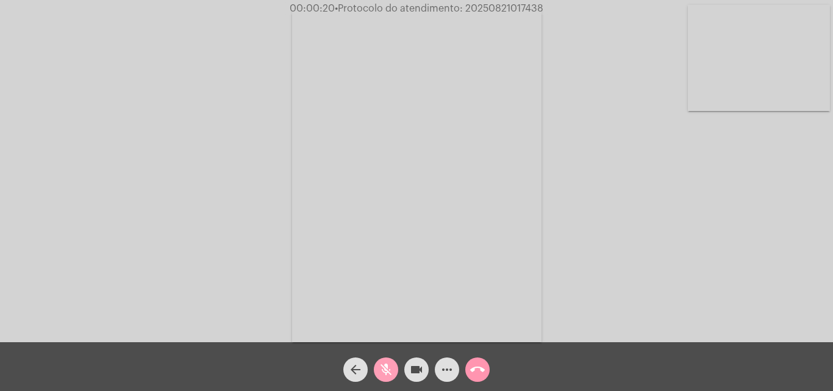
click at [388, 367] on mat-icon "mic_off" at bounding box center [386, 369] width 15 height 15
click at [387, 367] on mat-icon "mic" at bounding box center [386, 369] width 15 height 15
click at [389, 363] on mat-icon "mic_off" at bounding box center [386, 369] width 15 height 15
click at [393, 363] on mat-icon "mic" at bounding box center [386, 369] width 15 height 15
click at [385, 364] on mat-icon "mic_off" at bounding box center [386, 369] width 15 height 15
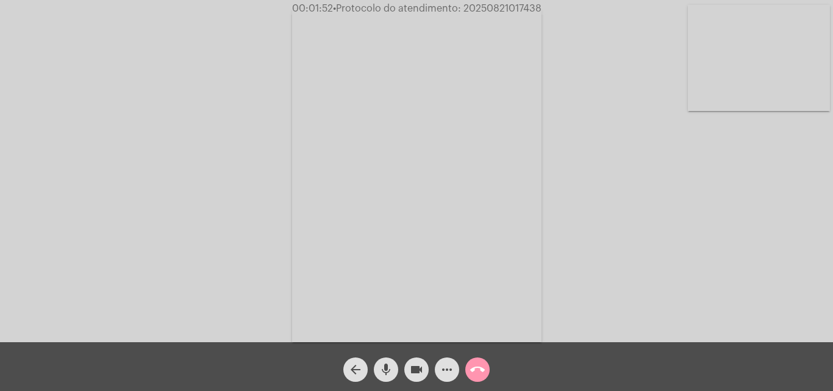
click at [392, 367] on mat-icon "mic" at bounding box center [386, 369] width 15 height 15
click at [390, 366] on mat-icon "mic_off" at bounding box center [386, 369] width 15 height 15
click at [390, 365] on mat-icon "mic" at bounding box center [386, 369] width 15 height 15
click at [386, 365] on mat-icon "mic_off" at bounding box center [386, 369] width 15 height 15
click at [446, 365] on mat-icon "more_horiz" at bounding box center [447, 369] width 15 height 15
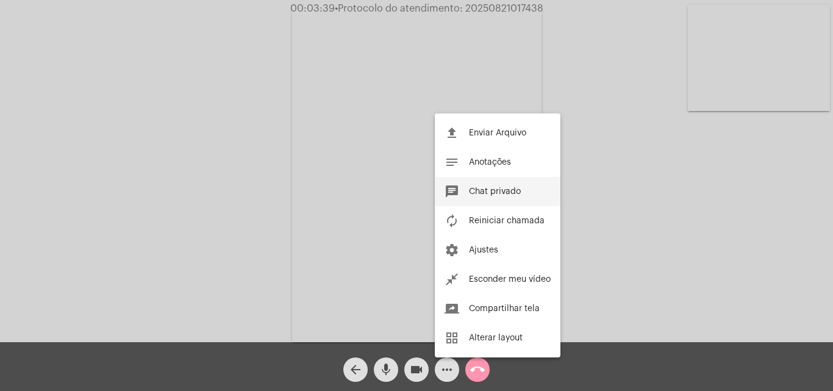
click at [465, 190] on button "chat Chat privado" at bounding box center [498, 191] width 126 height 29
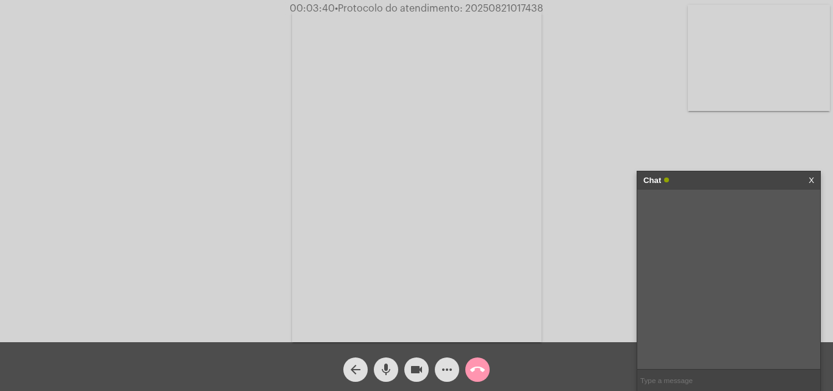
click at [681, 382] on input "text" at bounding box center [728, 380] width 183 height 21
click at [448, 373] on mat-icon "more_horiz" at bounding box center [447, 369] width 15 height 15
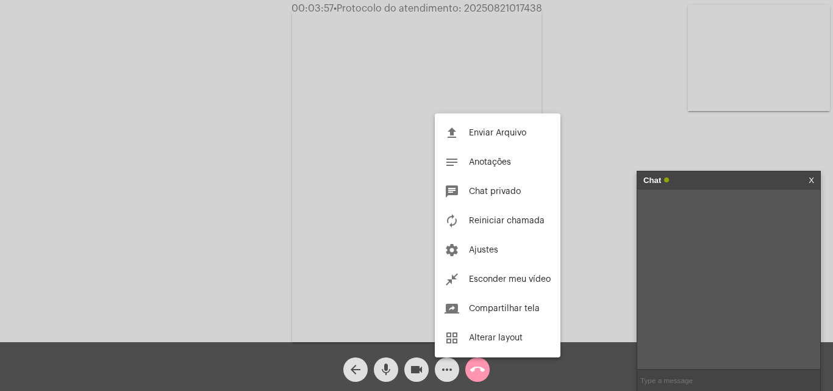
click at [691, 379] on div at bounding box center [416, 195] width 833 height 391
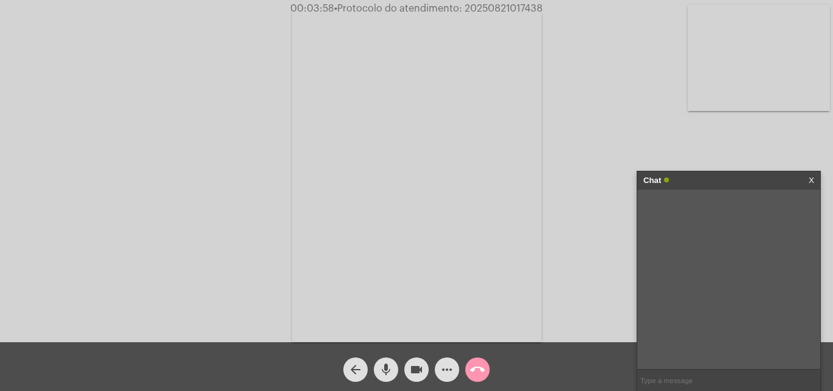
click at [691, 379] on input "text" at bounding box center [728, 380] width 183 height 21
click at [387, 368] on mat-icon "mic" at bounding box center [386, 369] width 15 height 15
click at [387, 368] on mat-icon "mic_off" at bounding box center [386, 369] width 15 height 15
click at [387, 368] on mat-icon "mic" at bounding box center [386, 369] width 15 height 15
click at [815, 181] on div "Chat X" at bounding box center [728, 180] width 183 height 18
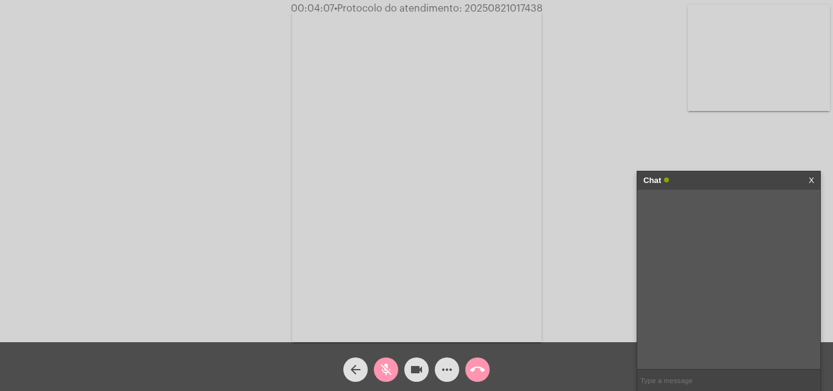
click at [810, 177] on link "X" at bounding box center [811, 180] width 5 height 18
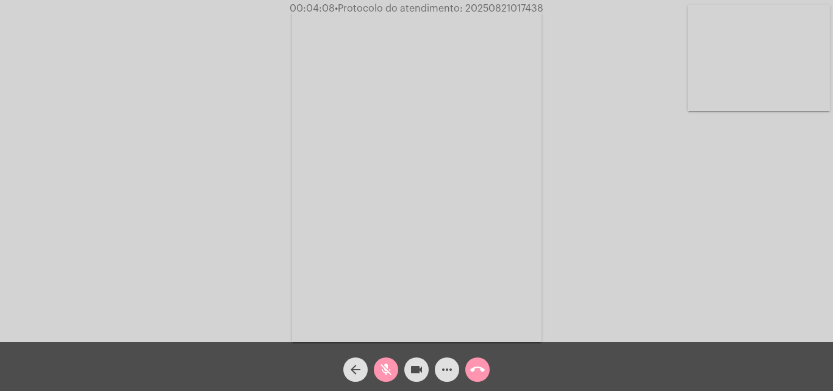
click at [391, 365] on mat-icon "mic_off" at bounding box center [386, 369] width 15 height 15
click at [443, 366] on mat-icon "more_horiz" at bounding box center [447, 369] width 15 height 15
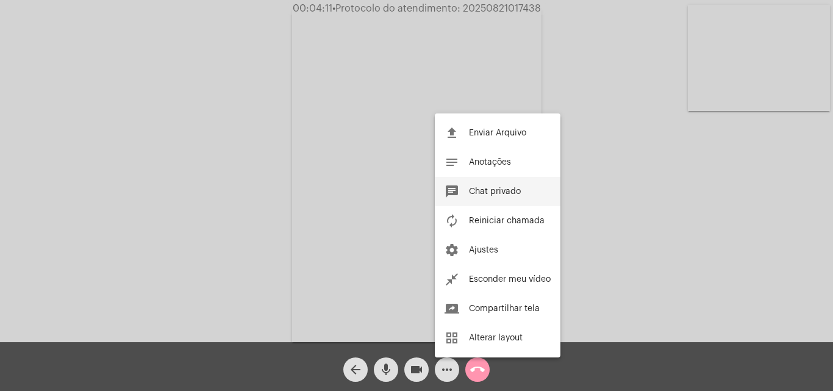
click at [477, 189] on span "Chat privado" at bounding box center [495, 191] width 52 height 9
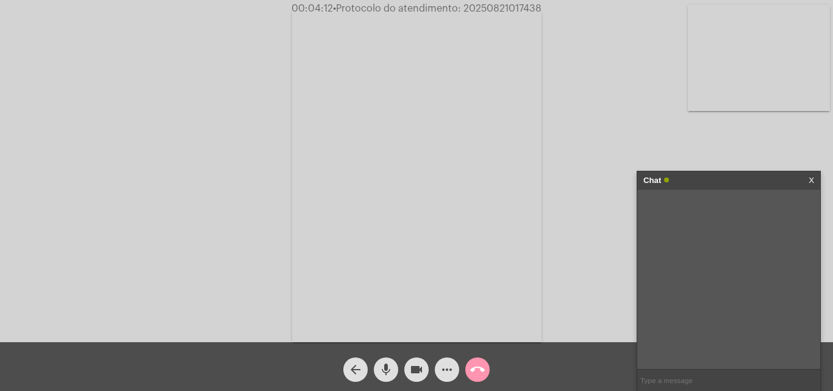
click at [686, 383] on input "text" at bounding box center [728, 380] width 183 height 21
click at [694, 381] on input "text" at bounding box center [728, 380] width 183 height 21
click at [382, 367] on mat-icon "mic" at bounding box center [386, 369] width 15 height 15
click at [386, 370] on mat-icon "mic_off" at bounding box center [386, 369] width 15 height 15
drag, startPoint x: 673, startPoint y: 205, endPoint x: 726, endPoint y: 206, distance: 53.1
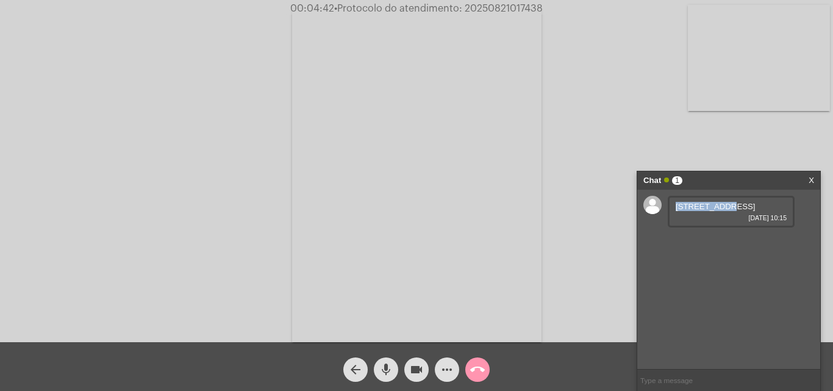
click at [726, 206] on div "[STREET_ADDRESS][GEOGRAPHIC_DATA] [DATE] 10:15" at bounding box center [731, 212] width 127 height 32
click at [702, 210] on span "[STREET_ADDRESS]" at bounding box center [715, 206] width 79 height 9
drag, startPoint x: 673, startPoint y: 207, endPoint x: 724, endPoint y: 208, distance: 51.2
click at [724, 208] on div "[STREET_ADDRESS][GEOGRAPHIC_DATA] [DATE] 10:15" at bounding box center [731, 212] width 127 height 32
click at [724, 208] on span "[STREET_ADDRESS]" at bounding box center [715, 206] width 79 height 9
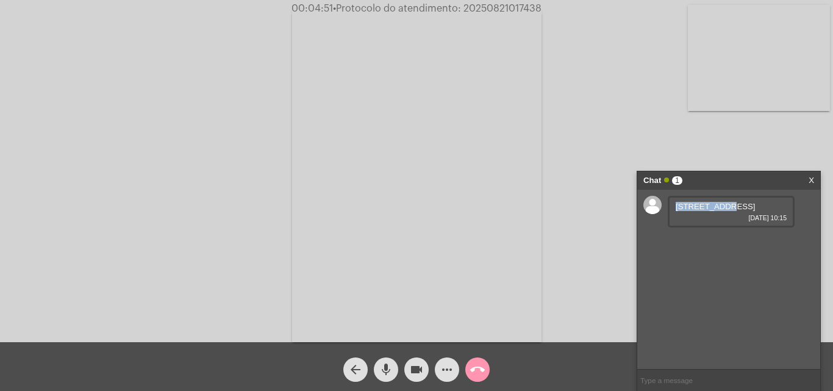
drag, startPoint x: 676, startPoint y: 206, endPoint x: 726, endPoint y: 204, distance: 49.4
click at [726, 204] on span "[STREET_ADDRESS]" at bounding box center [715, 206] width 79 height 9
copy span "Rua n número"
click at [386, 365] on mat-icon "mic" at bounding box center [386, 369] width 15 height 15
click at [385, 362] on mat-icon "mic_off" at bounding box center [386, 369] width 15 height 15
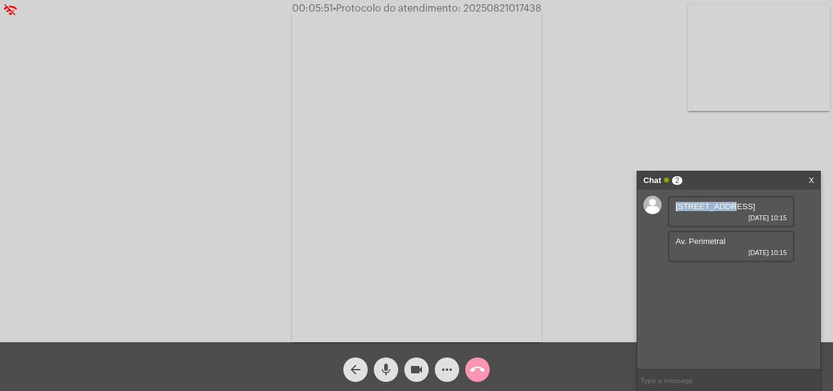
click at [384, 363] on mat-icon "mic" at bounding box center [386, 369] width 15 height 15
click at [388, 369] on mat-icon "mic_off" at bounding box center [386, 369] width 15 height 15
click at [385, 369] on mat-icon "mic" at bounding box center [386, 369] width 15 height 15
click at [388, 367] on mat-icon "mic_off" at bounding box center [386, 369] width 15 height 15
click at [382, 367] on mat-icon "mic" at bounding box center [386, 369] width 15 height 15
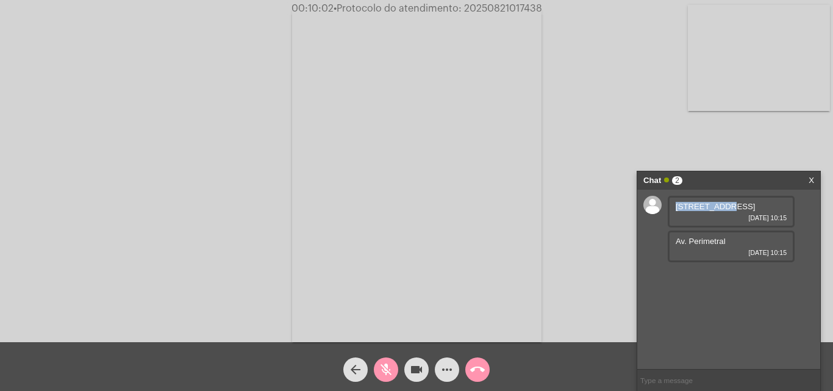
click at [388, 365] on mat-icon "mic_off" at bounding box center [386, 369] width 15 height 15
click at [445, 367] on mat-icon "more_horiz" at bounding box center [447, 369] width 15 height 15
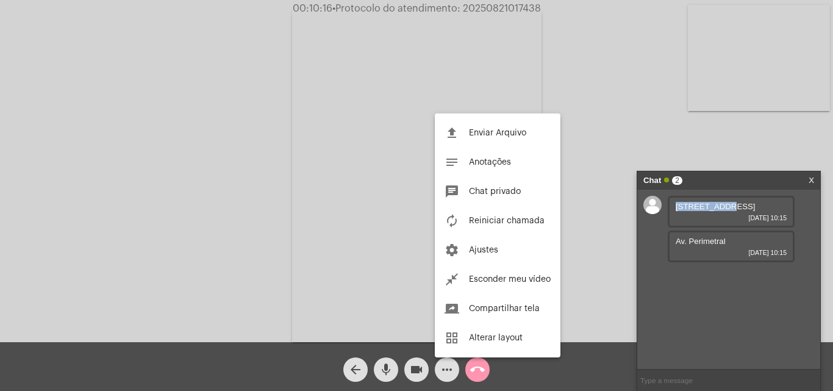
click at [223, 155] on div at bounding box center [416, 195] width 833 height 391
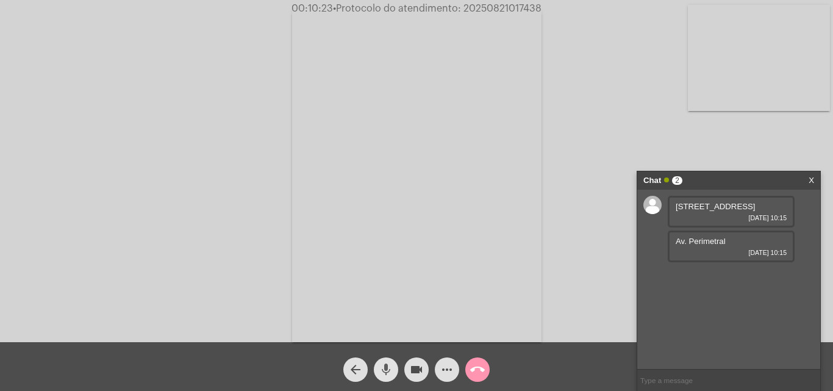
click at [390, 367] on mat-icon "mic" at bounding box center [386, 369] width 15 height 15
click at [384, 367] on mat-icon "mic_off" at bounding box center [386, 369] width 15 height 15
click at [442, 370] on mat-icon "more_horiz" at bounding box center [447, 369] width 15 height 15
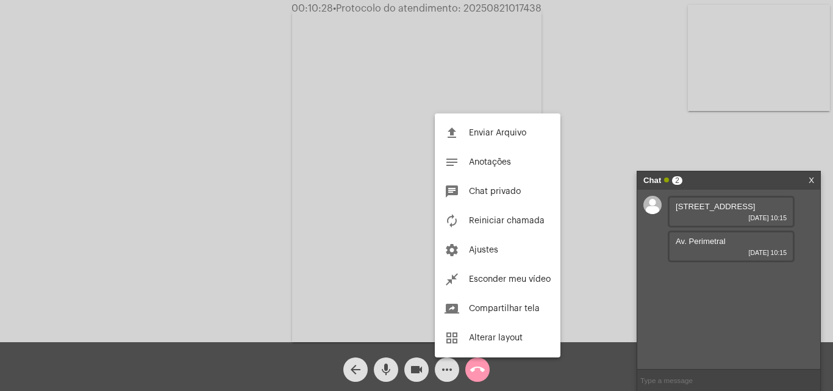
click at [220, 154] on div at bounding box center [416, 195] width 833 height 391
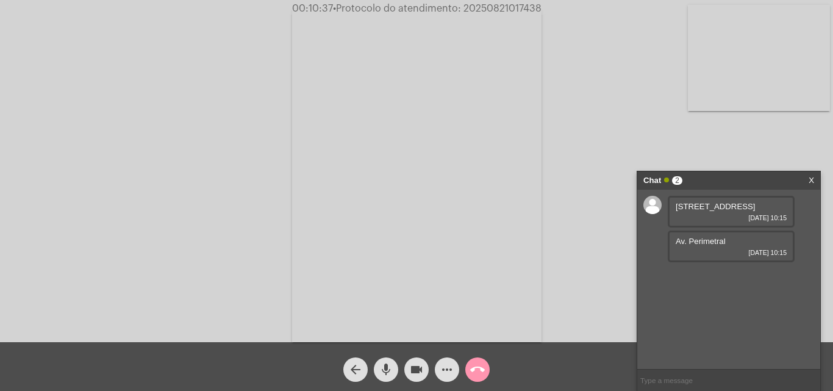
click at [385, 369] on mat-icon "mic" at bounding box center [386, 369] width 15 height 15
click at [393, 368] on mat-icon "mic_off" at bounding box center [386, 369] width 15 height 15
click at [387, 368] on mat-icon "mic" at bounding box center [386, 369] width 15 height 15
click at [391, 371] on mat-icon "mic_off" at bounding box center [386, 369] width 15 height 15
click at [696, 281] on link "[URL][DOMAIN_NAME]" at bounding box center [718, 275] width 85 height 9
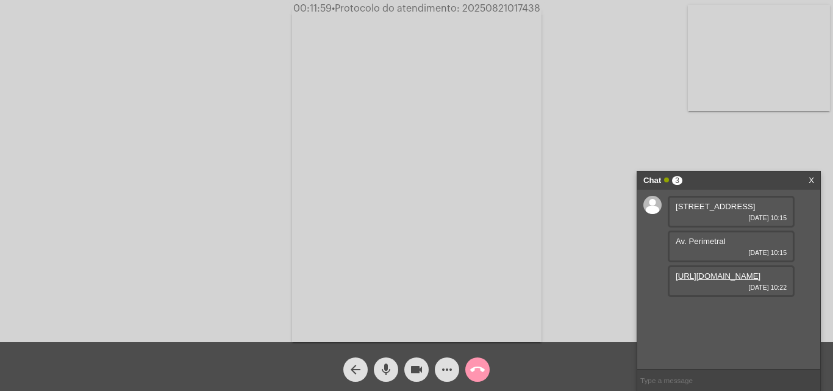
click at [490, 8] on span "• Protocolo do atendimento: 20250821017438" at bounding box center [436, 9] width 209 height 10
click at [490, 8] on span "• Protocolo do atendimento: 20250821017438" at bounding box center [438, 9] width 209 height 10
copy span "20250821017438"
drag, startPoint x: 110, startPoint y: 115, endPoint x: 129, endPoint y: 115, distance: 18.9
click at [110, 115] on div "Acessando Câmera e Microfone..." at bounding box center [416, 174] width 831 height 342
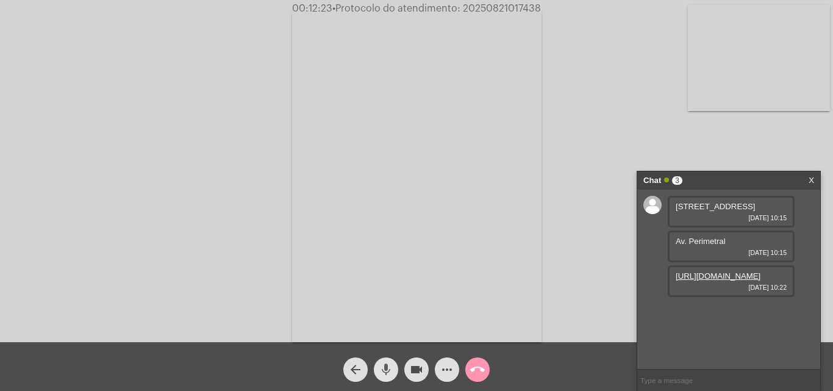
click at [382, 370] on mat-icon "mic" at bounding box center [386, 369] width 15 height 15
click at [391, 370] on mat-icon "mic_off" at bounding box center [386, 369] width 15 height 15
click at [392, 368] on mat-icon "mic" at bounding box center [386, 369] width 15 height 15
click at [385, 365] on mat-icon "mic_off" at bounding box center [386, 369] width 15 height 15
click at [385, 363] on mat-icon "mic" at bounding box center [386, 369] width 15 height 15
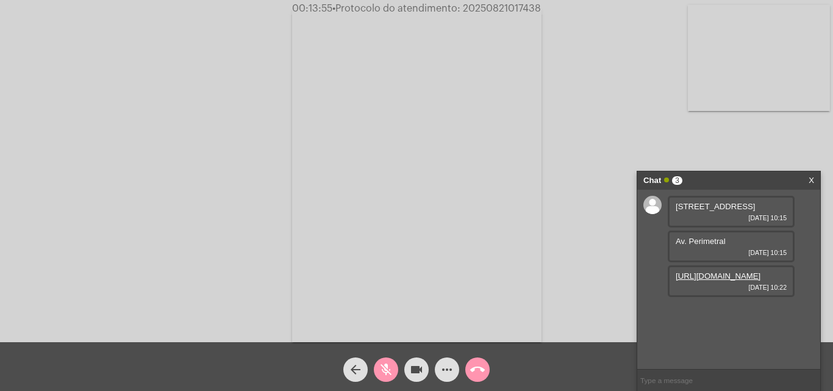
click at [387, 365] on mat-icon "mic_off" at bounding box center [386, 369] width 15 height 15
click at [385, 370] on mat-icon "mic" at bounding box center [386, 369] width 15 height 15
click at [388, 360] on span "mic_off" at bounding box center [386, 369] width 15 height 24
click at [388, 362] on mat-icon "mic" at bounding box center [386, 369] width 15 height 15
click at [387, 364] on mat-icon "mic_off" at bounding box center [386, 369] width 15 height 15
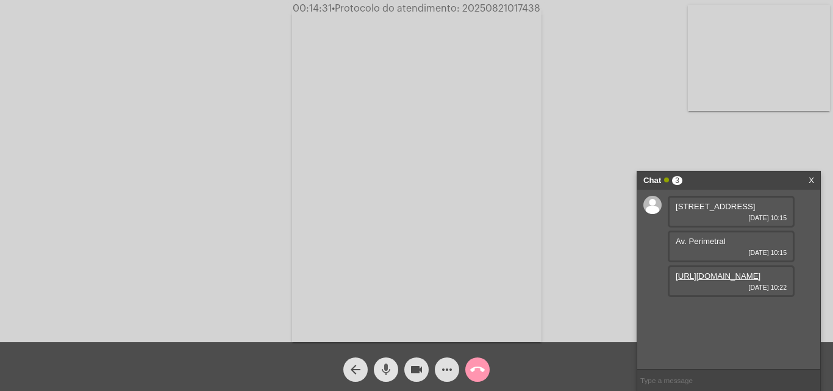
click at [389, 367] on mat-icon "mic" at bounding box center [386, 369] width 15 height 15
click at [386, 371] on mat-icon "mic_off" at bounding box center [386, 369] width 15 height 15
click at [386, 369] on mat-icon "mic" at bounding box center [386, 369] width 15 height 15
click at [386, 367] on mat-icon "mic_off" at bounding box center [386, 369] width 15 height 15
click at [386, 367] on mat-icon "mic" at bounding box center [386, 369] width 15 height 15
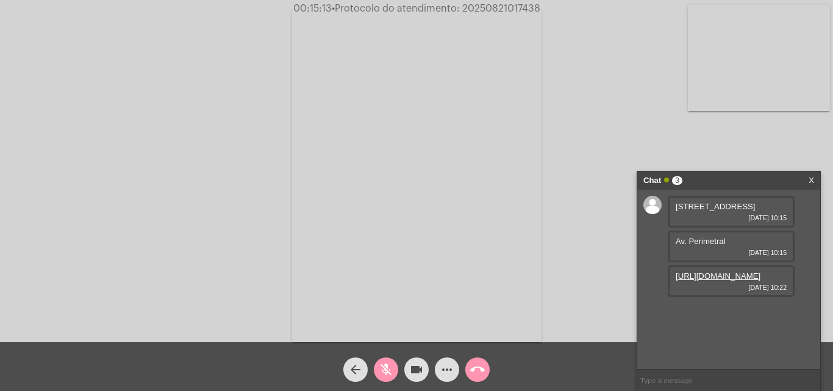
click at [385, 362] on mat-icon "mic_off" at bounding box center [386, 369] width 15 height 15
click at [386, 363] on mat-icon "mic" at bounding box center [386, 369] width 15 height 15
click at [383, 362] on span "mic_off" at bounding box center [386, 369] width 15 height 24
click at [389, 365] on mat-icon "mic" at bounding box center [386, 369] width 15 height 15
drag, startPoint x: 464, startPoint y: 9, endPoint x: 573, endPoint y: 8, distance: 108.6
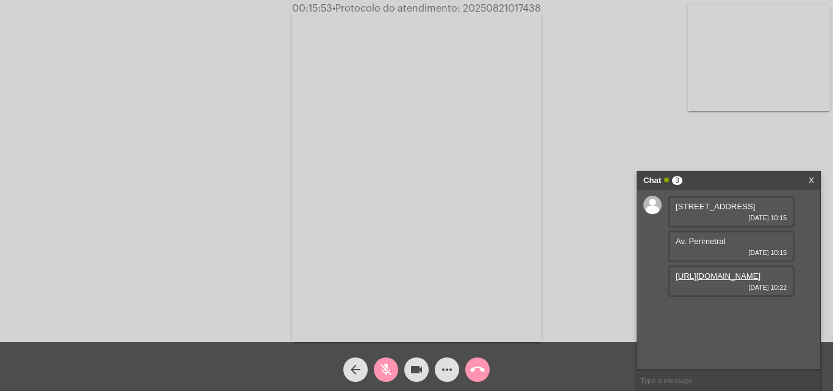
click at [573, 8] on div "00:15:53 • Protocolo do atendimento: 20250821017438" at bounding box center [416, 8] width 833 height 11
copy span "20250821017438"
click at [389, 364] on mat-icon "mic_off" at bounding box center [386, 369] width 15 height 15
click at [387, 365] on mat-icon "mic" at bounding box center [386, 369] width 15 height 15
click at [386, 355] on div "mic_off" at bounding box center [386, 366] width 30 height 30
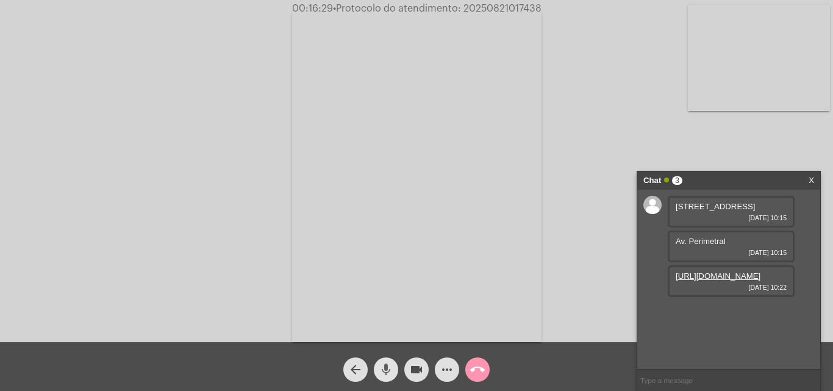
click at [383, 364] on mat-icon "mic" at bounding box center [386, 369] width 15 height 15
click at [389, 368] on mat-icon "mic_off" at bounding box center [386, 369] width 15 height 15
click at [390, 370] on mat-icon "mic" at bounding box center [386, 369] width 15 height 15
click at [387, 363] on mat-icon "mic_off" at bounding box center [386, 369] width 15 height 15
click at [485, 9] on span "• Protocolo do atendimento: 20250821017438" at bounding box center [436, 9] width 209 height 10
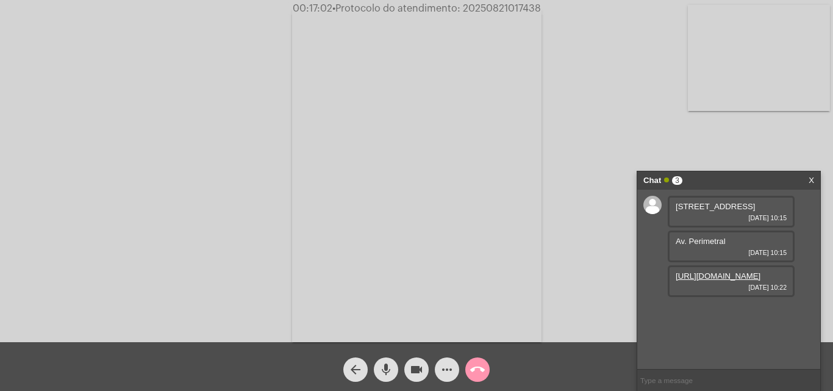
click at [485, 9] on span "• Protocolo do atendimento: 20250821017438" at bounding box center [436, 9] width 209 height 10
copy span "20250821017438"
click at [660, 383] on input "text" at bounding box center [728, 380] width 183 height 21
paste input "20250821017438"
type input "20250821017438"
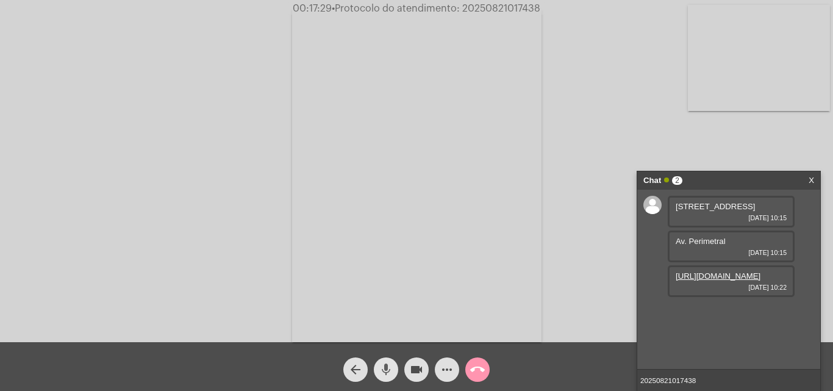
click at [388, 365] on mat-icon "mic" at bounding box center [386, 369] width 15 height 15
click at [385, 364] on mat-icon "mic_off" at bounding box center [386, 369] width 15 height 15
click at [385, 364] on mat-icon "mic" at bounding box center [386, 369] width 15 height 15
click at [385, 363] on mat-icon "mic_off" at bounding box center [386, 369] width 15 height 15
click at [701, 379] on input "20250821017438" at bounding box center [728, 380] width 183 height 21
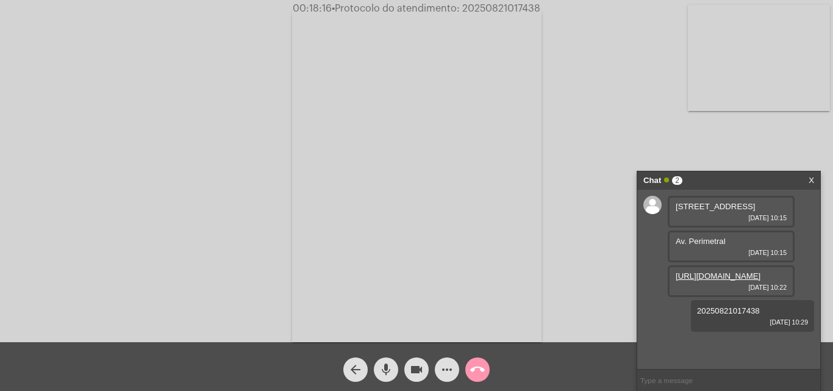
click at [478, 361] on span "call_end" at bounding box center [477, 369] width 15 height 24
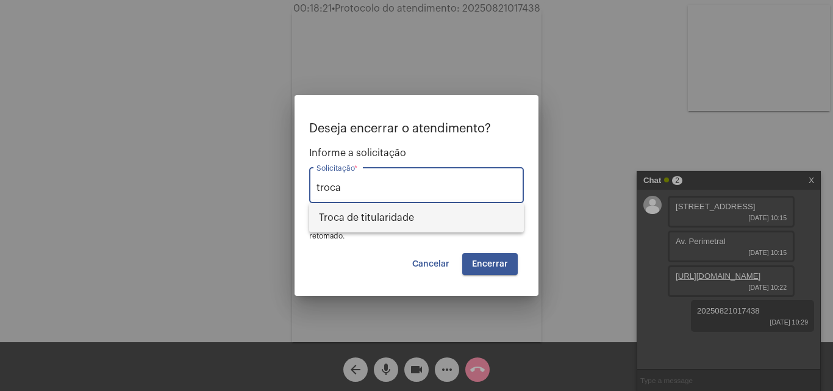
click at [433, 220] on span "Troca de titularidade" at bounding box center [416, 217] width 195 height 29
type input "Troca de titularidade"
click at [485, 259] on button "Encerrar" at bounding box center [489, 264] width 55 height 22
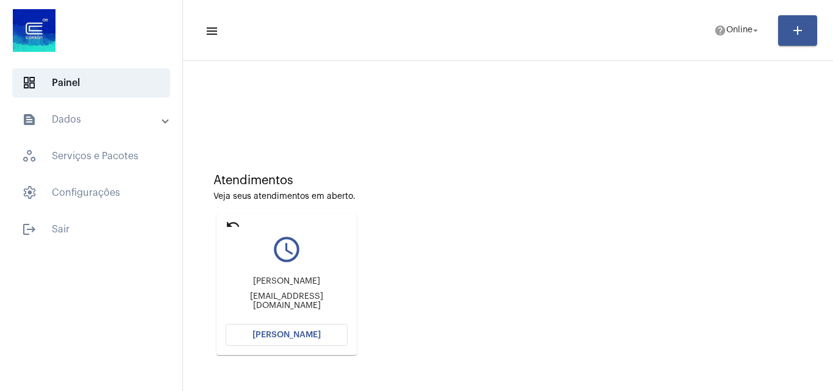
click at [315, 343] on button "[PERSON_NAME]" at bounding box center [287, 335] width 122 height 22
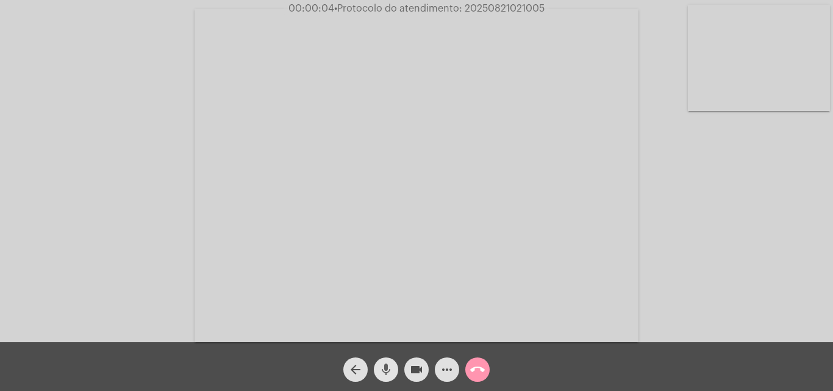
click at [389, 367] on mat-icon "mic" at bounding box center [386, 369] width 15 height 15
click at [387, 365] on mat-icon "mic_off" at bounding box center [386, 369] width 15 height 15
click at [386, 365] on mat-icon "mic" at bounding box center [386, 369] width 15 height 15
click at [385, 365] on mat-icon "mic_off" at bounding box center [386, 369] width 15 height 15
click at [452, 373] on mat-icon "more_horiz" at bounding box center [447, 369] width 15 height 15
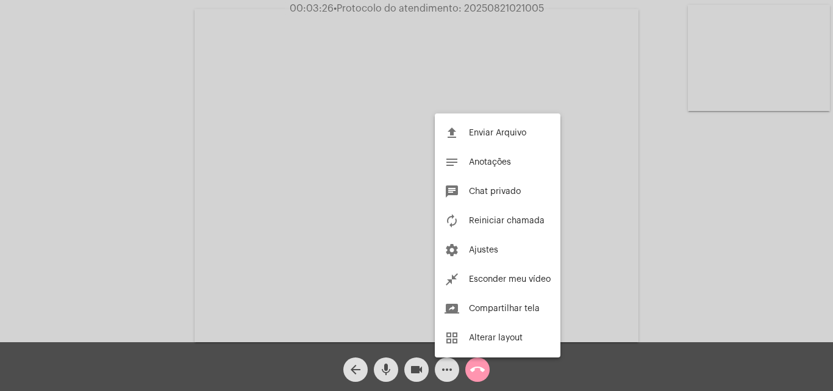
click at [152, 198] on div at bounding box center [416, 195] width 833 height 391
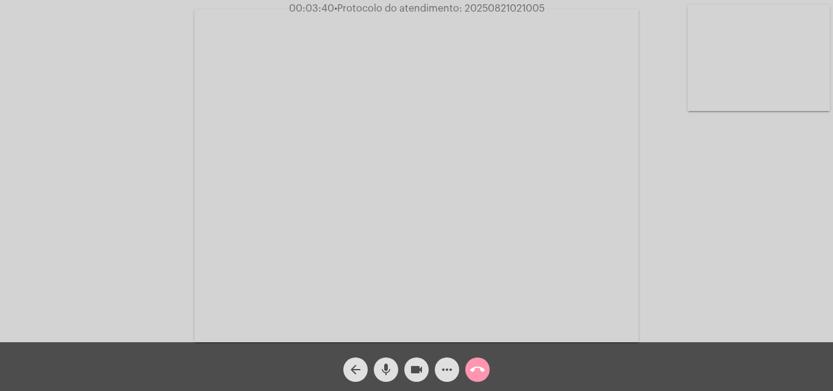
click at [386, 362] on mat-icon "mic" at bounding box center [386, 369] width 15 height 15
click at [418, 365] on mat-icon "videocam" at bounding box center [416, 369] width 15 height 15
click at [418, 373] on mat-icon "videocam_off" at bounding box center [416, 369] width 15 height 15
click at [387, 369] on mat-icon "mic_off" at bounding box center [386, 369] width 15 height 15
click at [383, 373] on mat-icon "mic" at bounding box center [386, 369] width 15 height 15
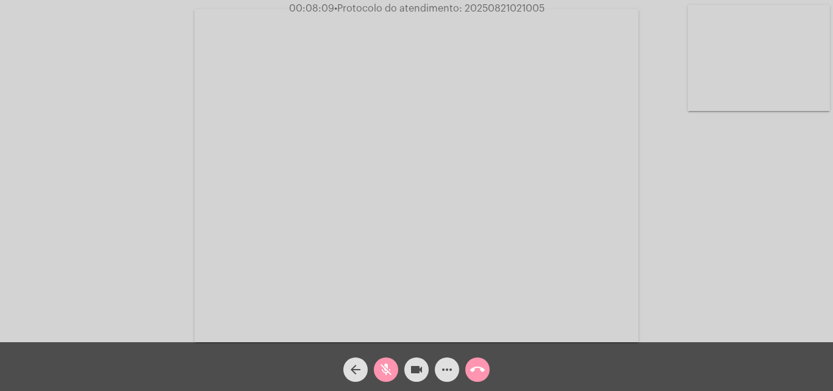
click at [430, 369] on div "videocam" at bounding box center [416, 366] width 30 height 30
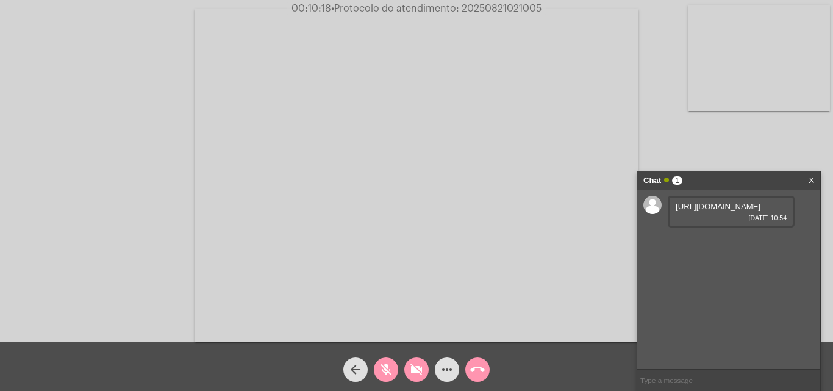
click at [384, 365] on mat-icon "mic_off" at bounding box center [386, 369] width 15 height 15
click at [389, 363] on mat-icon "mic" at bounding box center [386, 369] width 15 height 15
click at [413, 363] on mat-icon "videocam_off" at bounding box center [416, 369] width 15 height 15
click at [689, 211] on link "[URL][DOMAIN_NAME]" at bounding box center [718, 206] width 85 height 9
click at [604, 137] on video at bounding box center [417, 175] width 444 height 333
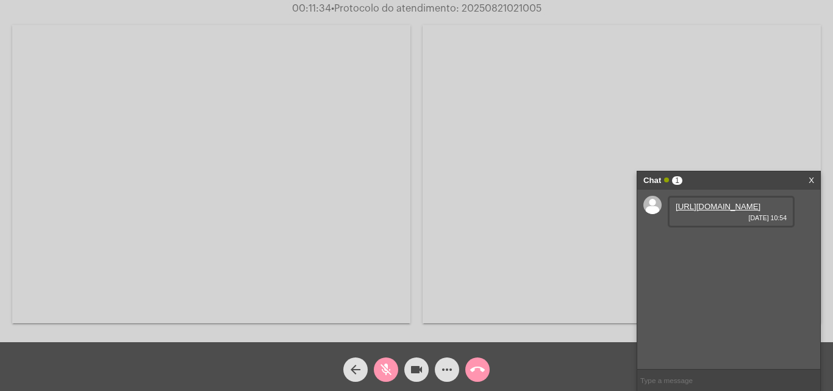
click at [386, 362] on mat-icon "mic_off" at bounding box center [386, 369] width 15 height 15
click at [744, 160] on video at bounding box center [622, 174] width 398 height 298
click at [192, 160] on video at bounding box center [153, 174] width 142 height 106
click at [386, 365] on mat-icon "mic" at bounding box center [386, 369] width 15 height 15
click at [386, 367] on mat-icon "mic_off" at bounding box center [386, 369] width 15 height 15
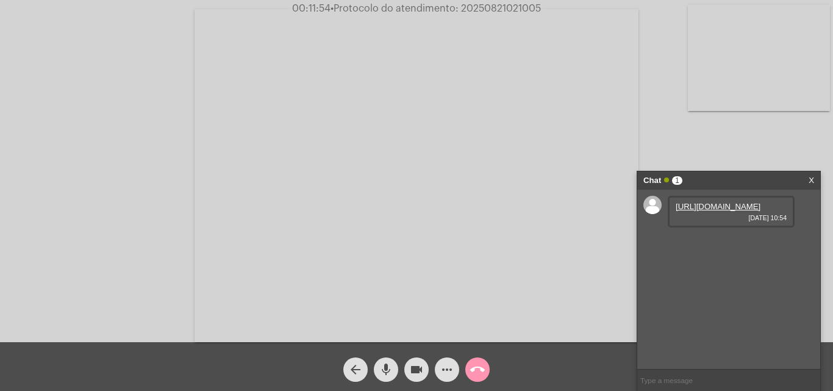
click at [707, 384] on input "text" at bounding box center [728, 380] width 183 height 21
click at [390, 363] on mat-icon "mic" at bounding box center [386, 369] width 15 height 15
click at [386, 363] on mat-icon "mic_off" at bounding box center [386, 369] width 15 height 15
paste input "6 Dias, 13 Horas e 2 Minutos até o vencimento!"
type input "6 Dias, 13 Horas e 2 Minutos até o vencimento!"
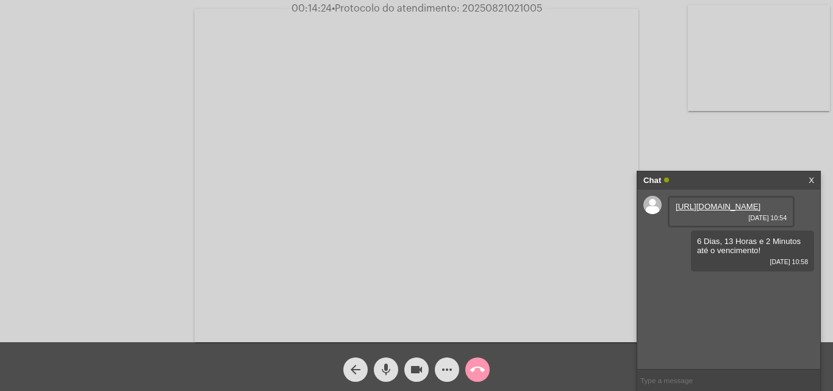
click at [493, 5] on span "• Protocolo do atendimento: 20250821021005" at bounding box center [437, 9] width 210 height 10
copy span "20250821021005"
paste input "20250821021005"
type input "20250821021005"
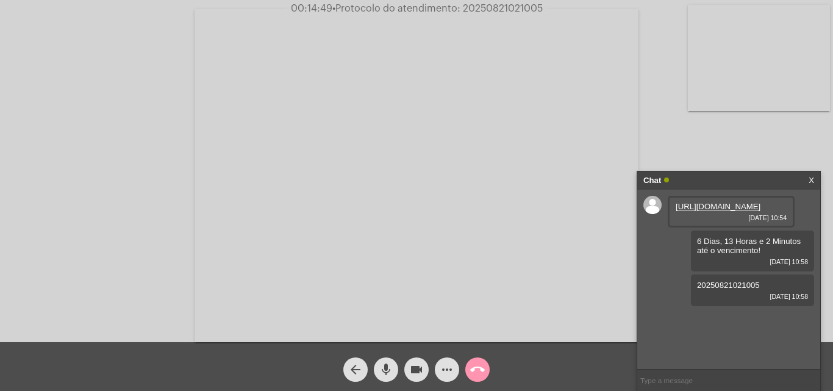
click at [478, 373] on mat-icon "call_end" at bounding box center [477, 369] width 15 height 15
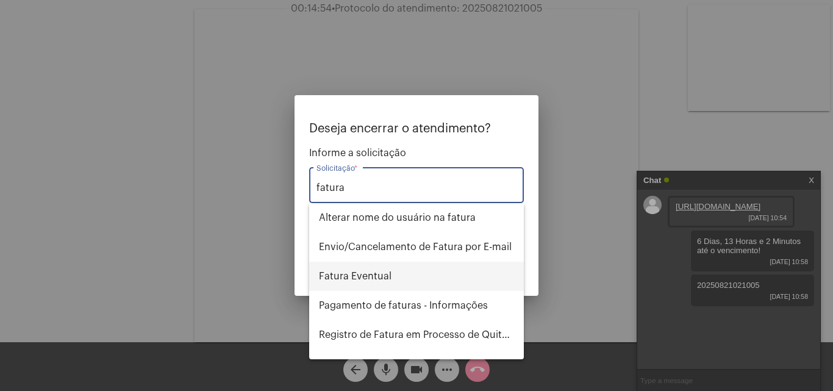
click at [393, 281] on span "Fatura Eventual" at bounding box center [416, 276] width 195 height 29
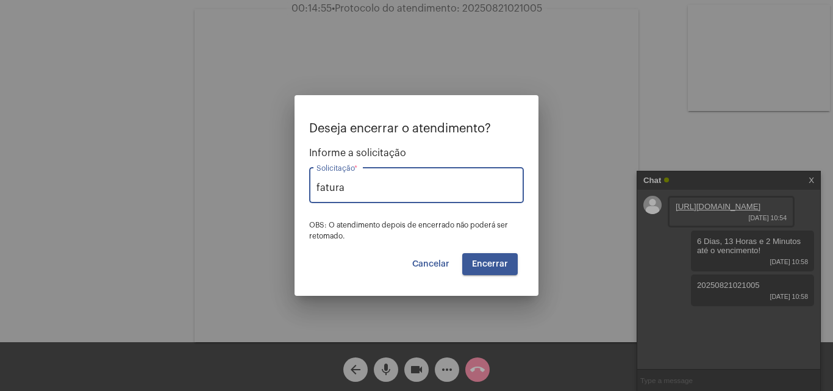
type input "Fatura Eventual"
click at [493, 263] on span "Encerrar" at bounding box center [490, 264] width 36 height 9
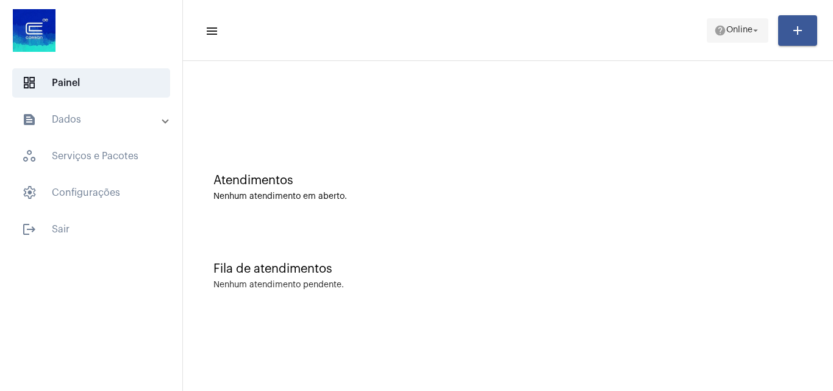
click at [714, 20] on span "help Online arrow_drop_down" at bounding box center [737, 30] width 47 height 22
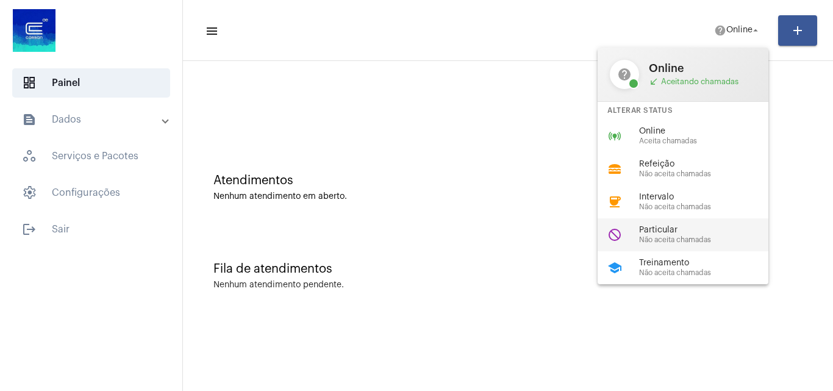
click at [658, 231] on span "Particular" at bounding box center [708, 230] width 139 height 9
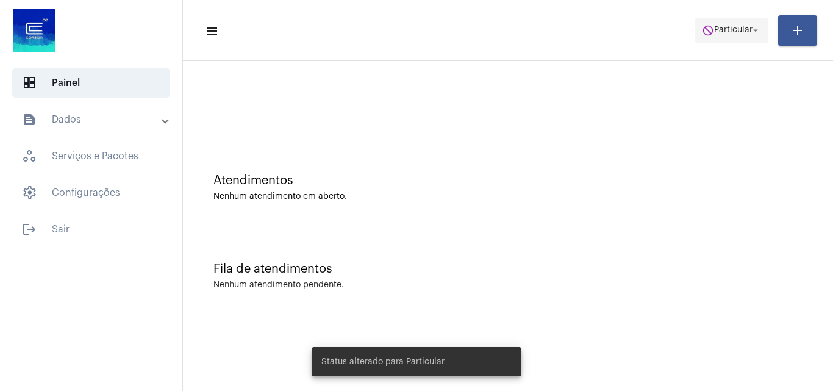
click at [703, 18] on button "do_not_disturb Particular arrow_drop_down" at bounding box center [732, 30] width 74 height 24
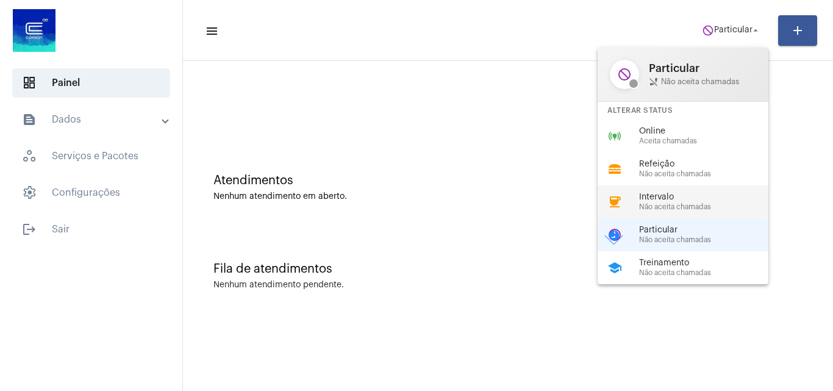
click at [687, 198] on span "Intervalo" at bounding box center [708, 197] width 139 height 9
